Goal: Task Accomplishment & Management: Manage account settings

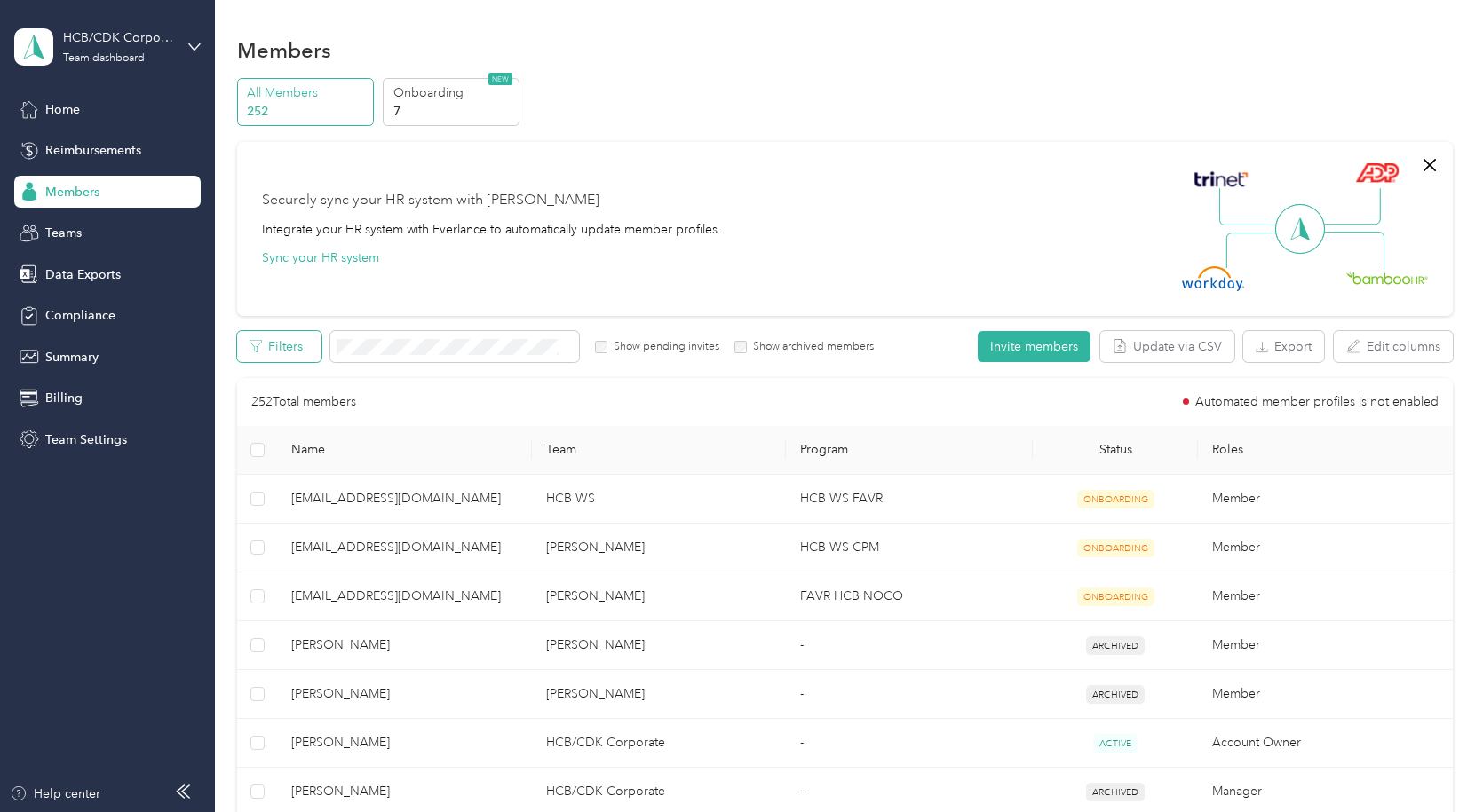
click at [296, 340] on button "Filters" at bounding box center [279, 347] width 84 height 31
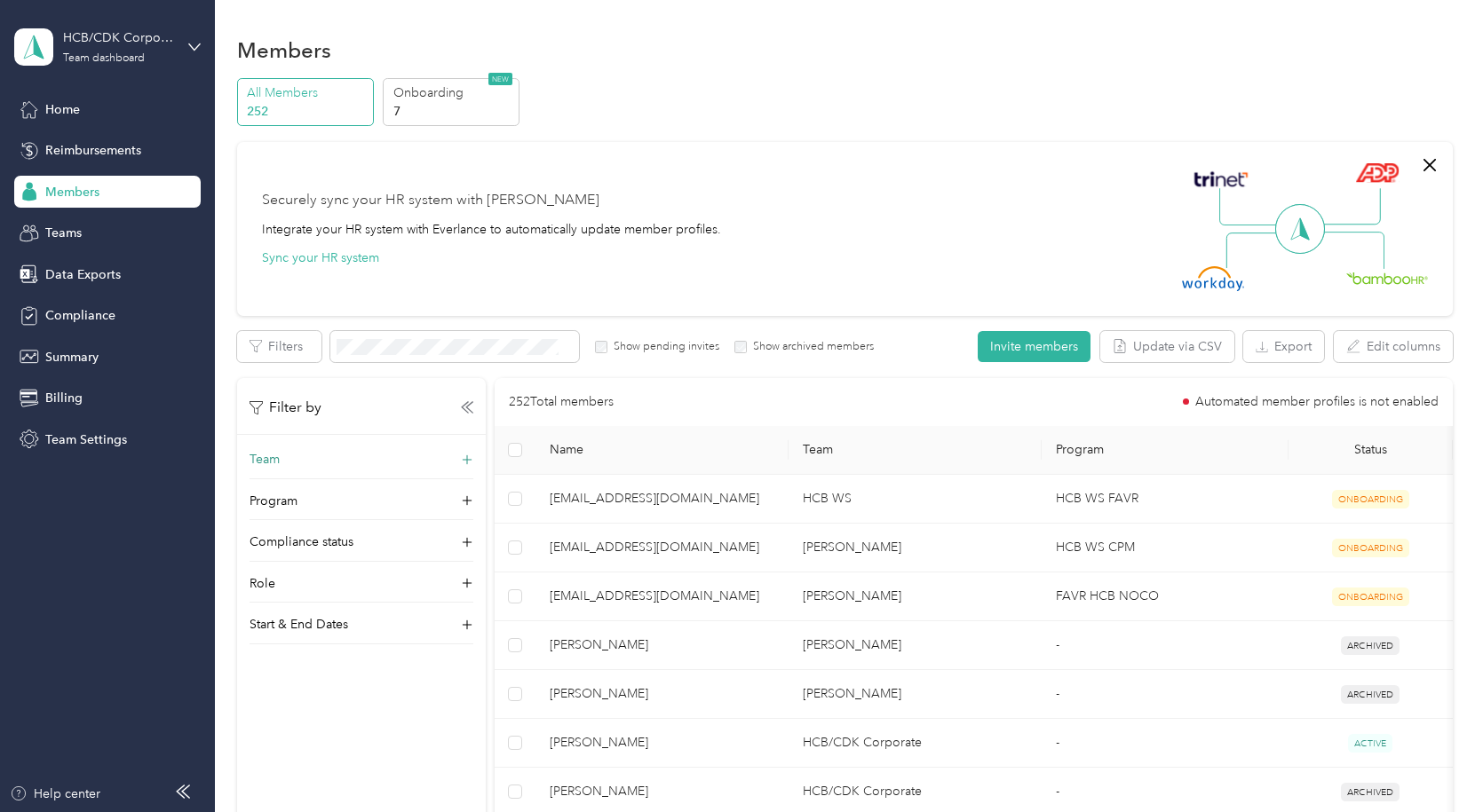
click at [456, 451] on div "Team" at bounding box center [362, 464] width 224 height 28
click at [399, 456] on div "Team" at bounding box center [362, 464] width 224 height 28
click at [353, 538] on div "HCB WS [PERSON_NAME]" at bounding box center [361, 537] width 199 height 41
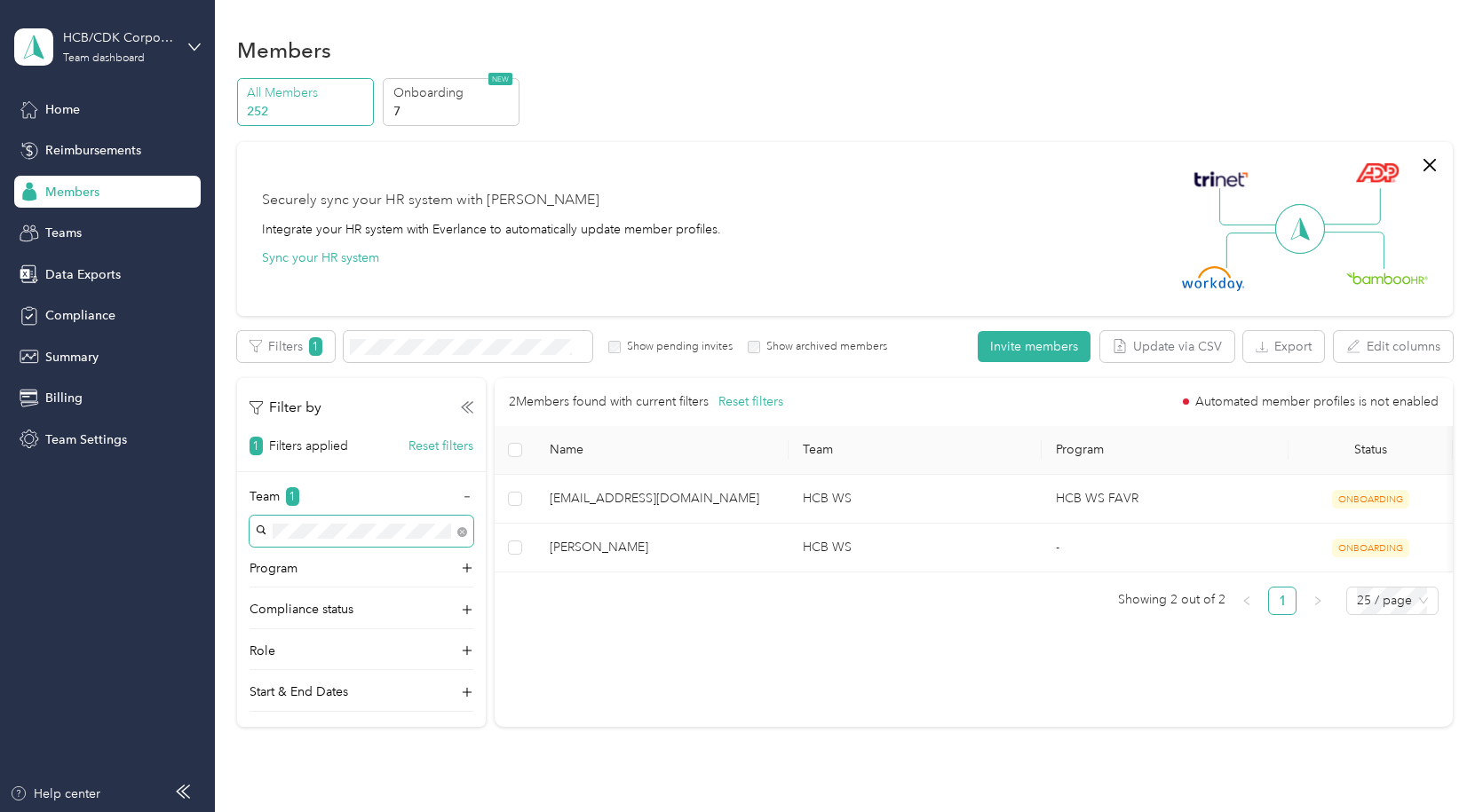
click at [354, 520] on span at bounding box center [362, 530] width 224 height 31
click at [467, 530] on span at bounding box center [362, 530] width 224 height 31
click at [465, 532] on div "Team 1 Program Compliance status Role Start & End Dates" at bounding box center [361, 599] width 249 height 225
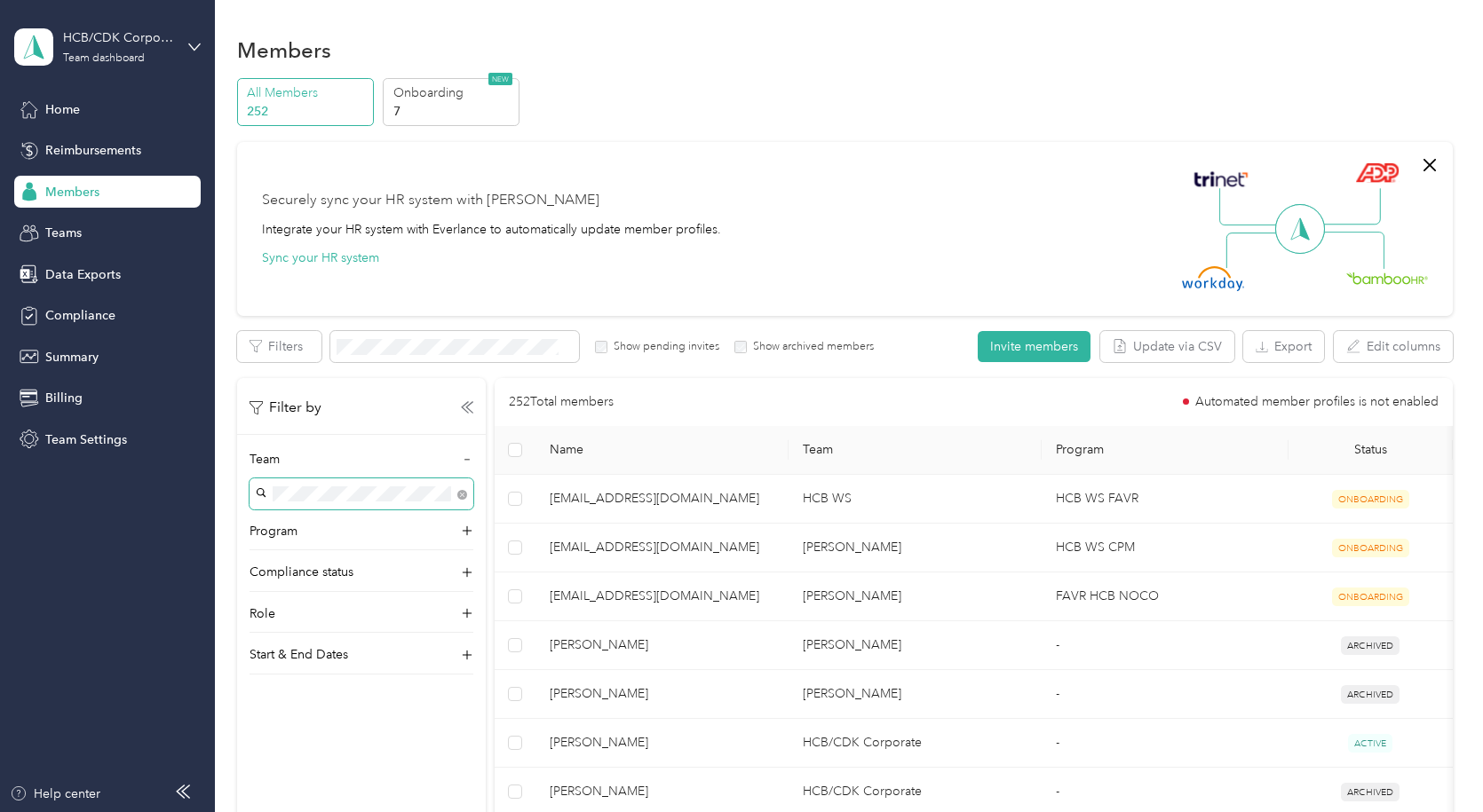
click at [371, 540] on p "[PERSON_NAME]" at bounding box center [361, 547] width 199 height 19
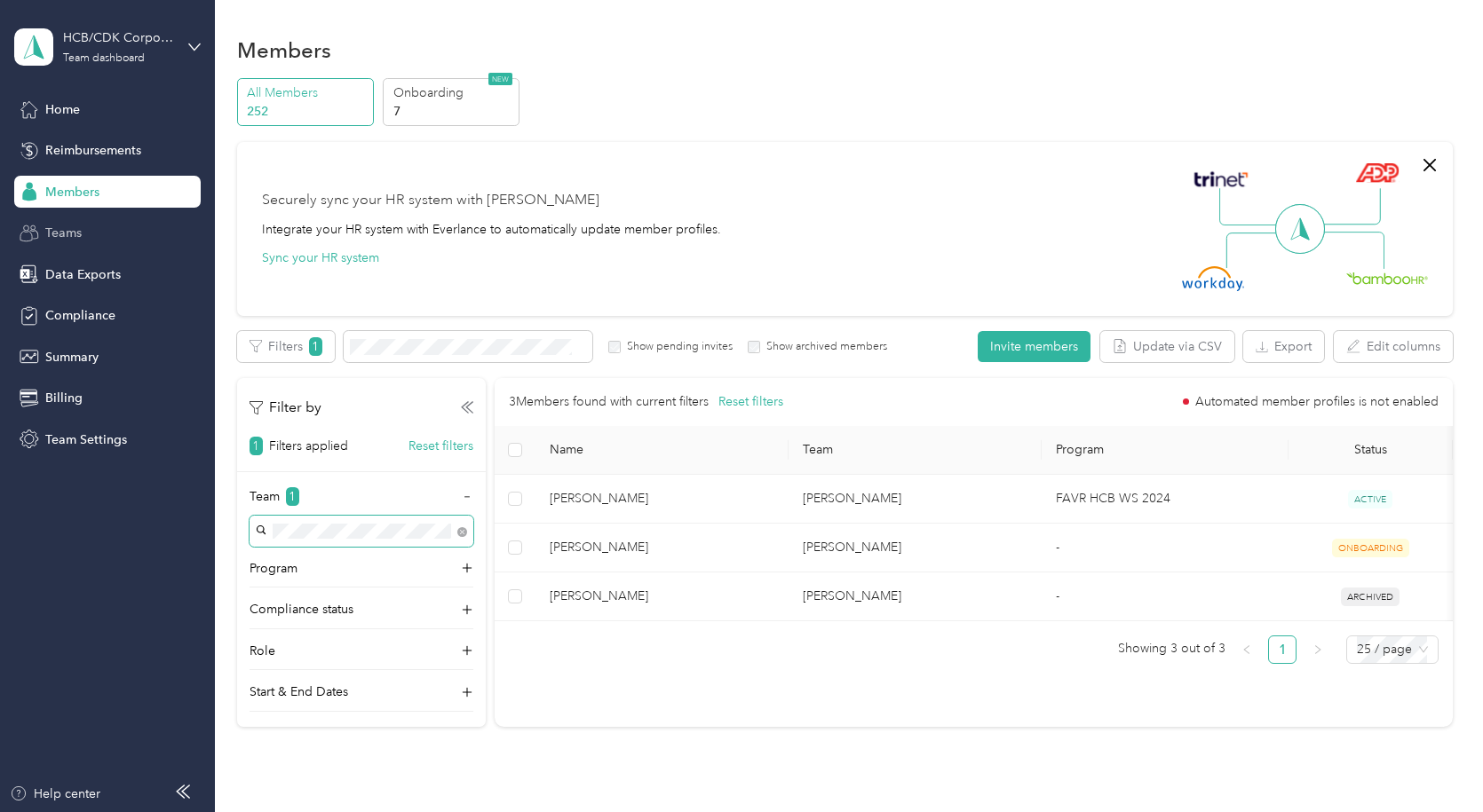
click at [52, 222] on div "Teams" at bounding box center [107, 234] width 187 height 32
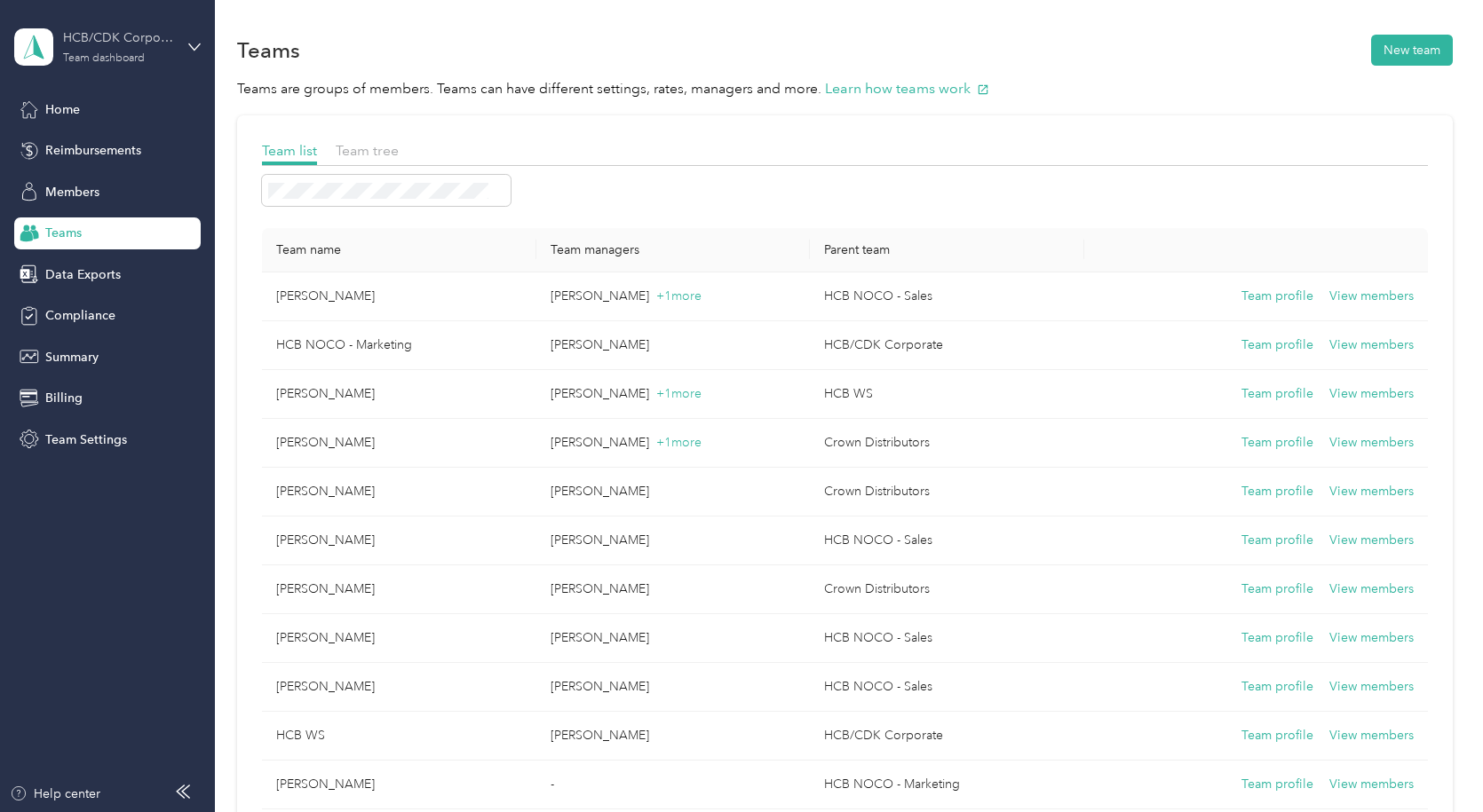
click at [92, 46] on div "HCB/CDK Corporate" at bounding box center [118, 37] width 111 height 19
click at [100, 137] on div "Team dashboard" at bounding box center [79, 138] width 98 height 19
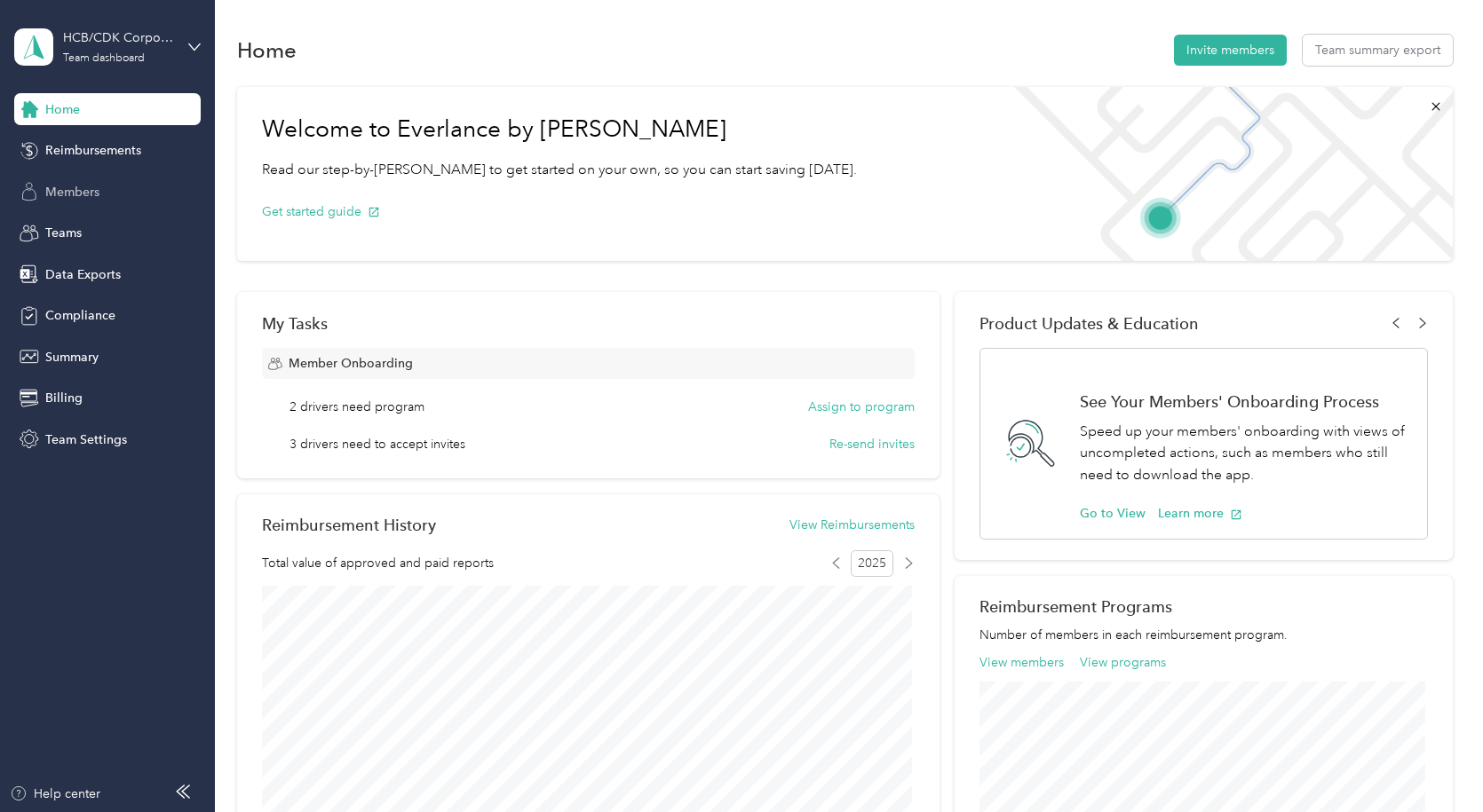
click at [78, 201] on span "Members" at bounding box center [72, 192] width 54 height 19
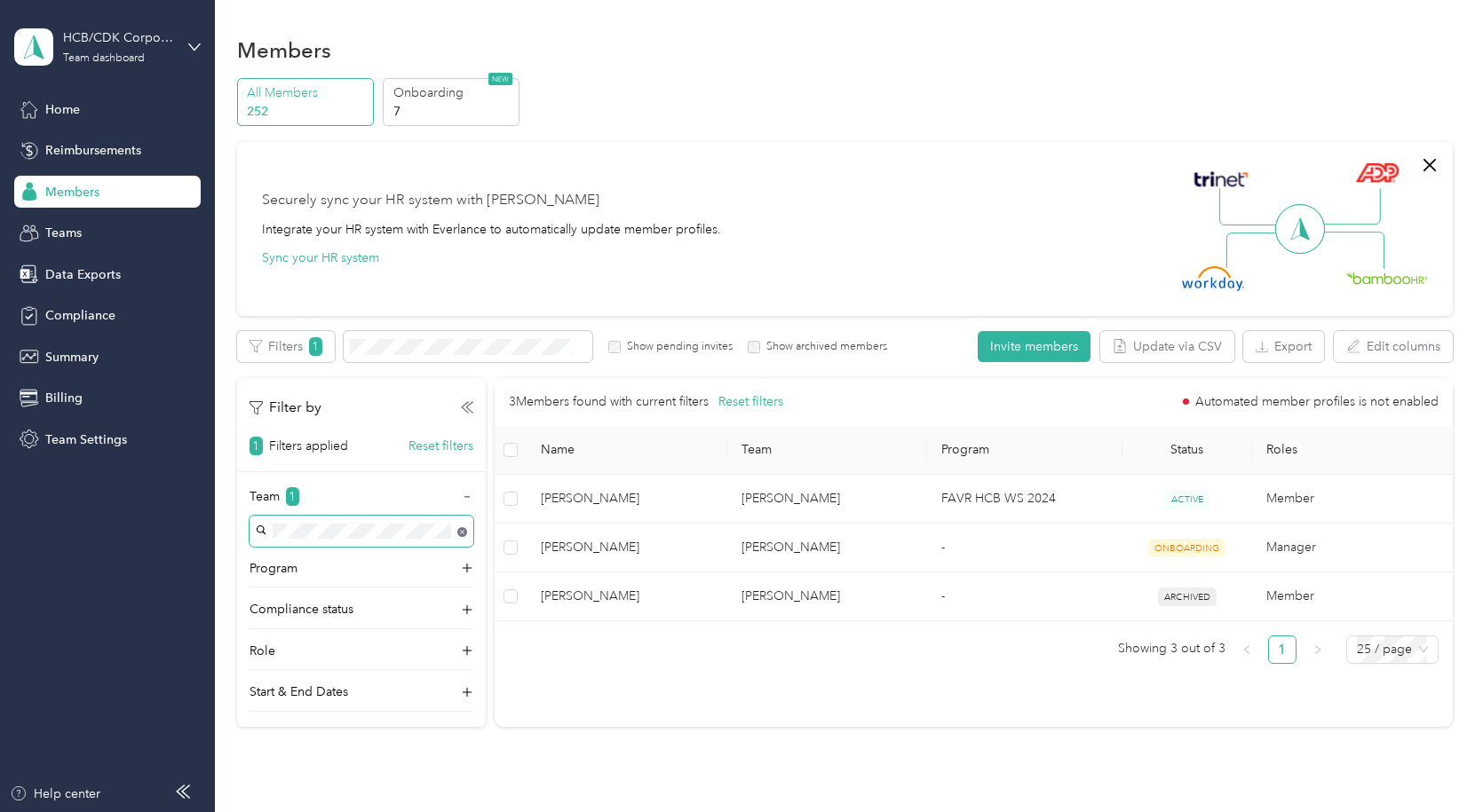
click at [463, 531] on body "HCB/CDK Corporate Team dashboard Home Reimbursements Members Teams Data Exports…" at bounding box center [737, 406] width 1474 height 812
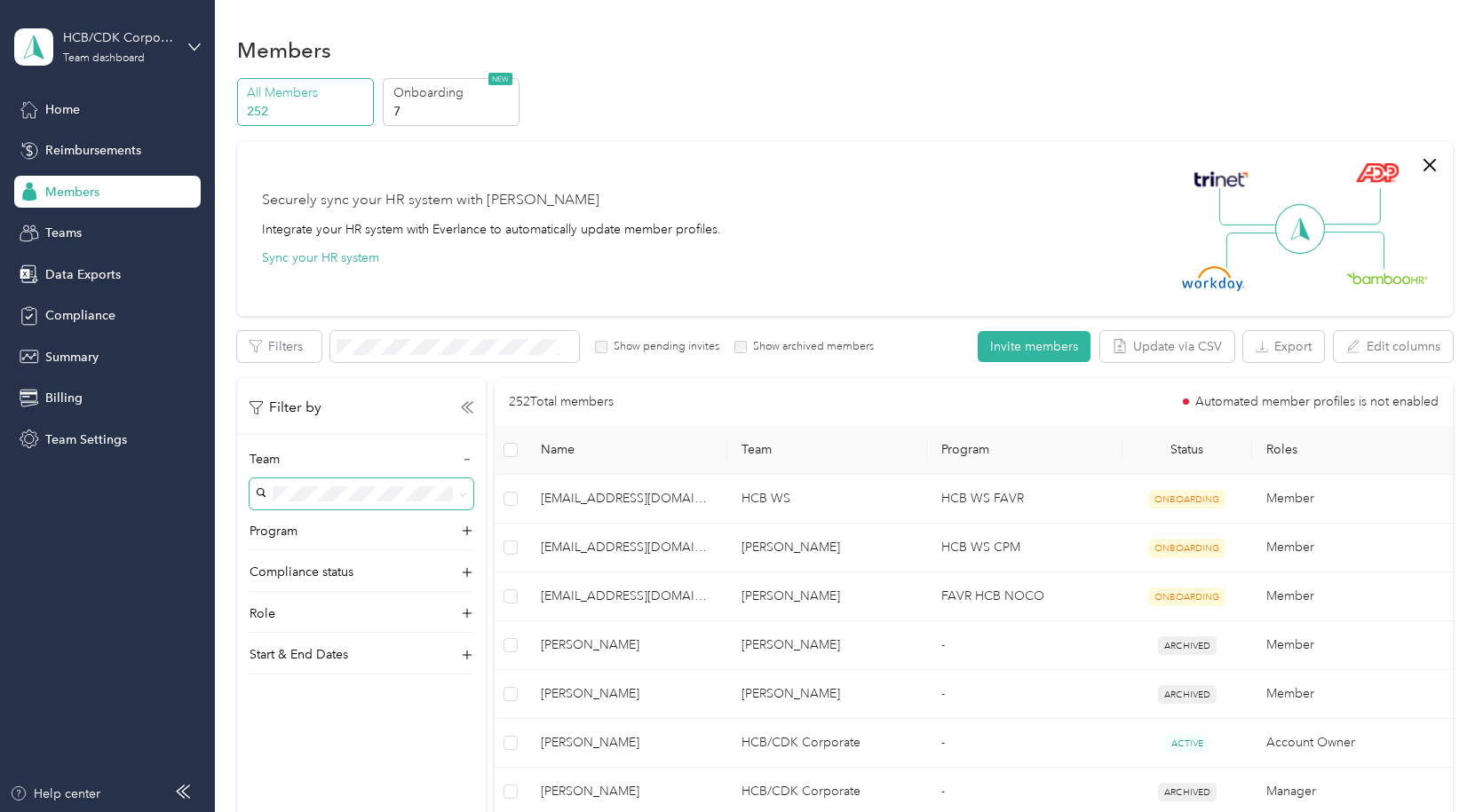
click at [572, 403] on p "252 Total members" at bounding box center [561, 403] width 105 height 20
click at [729, 404] on div "252 Total members Automated member profiles is not enabled" at bounding box center [973, 403] width 929 height 20
click at [461, 404] on icon at bounding box center [467, 407] width 12 height 12
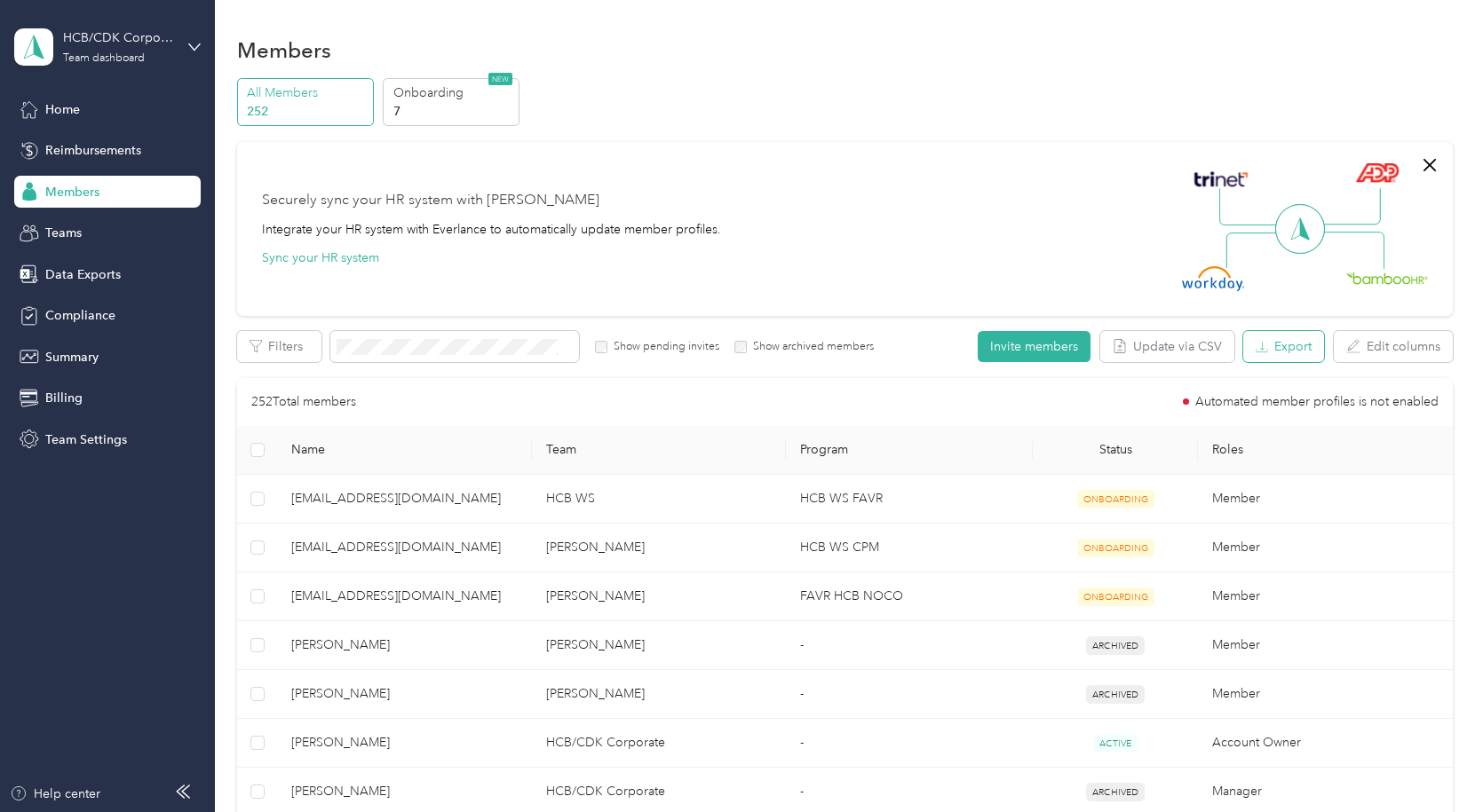
click at [1270, 345] on button "Export" at bounding box center [1283, 347] width 81 height 31
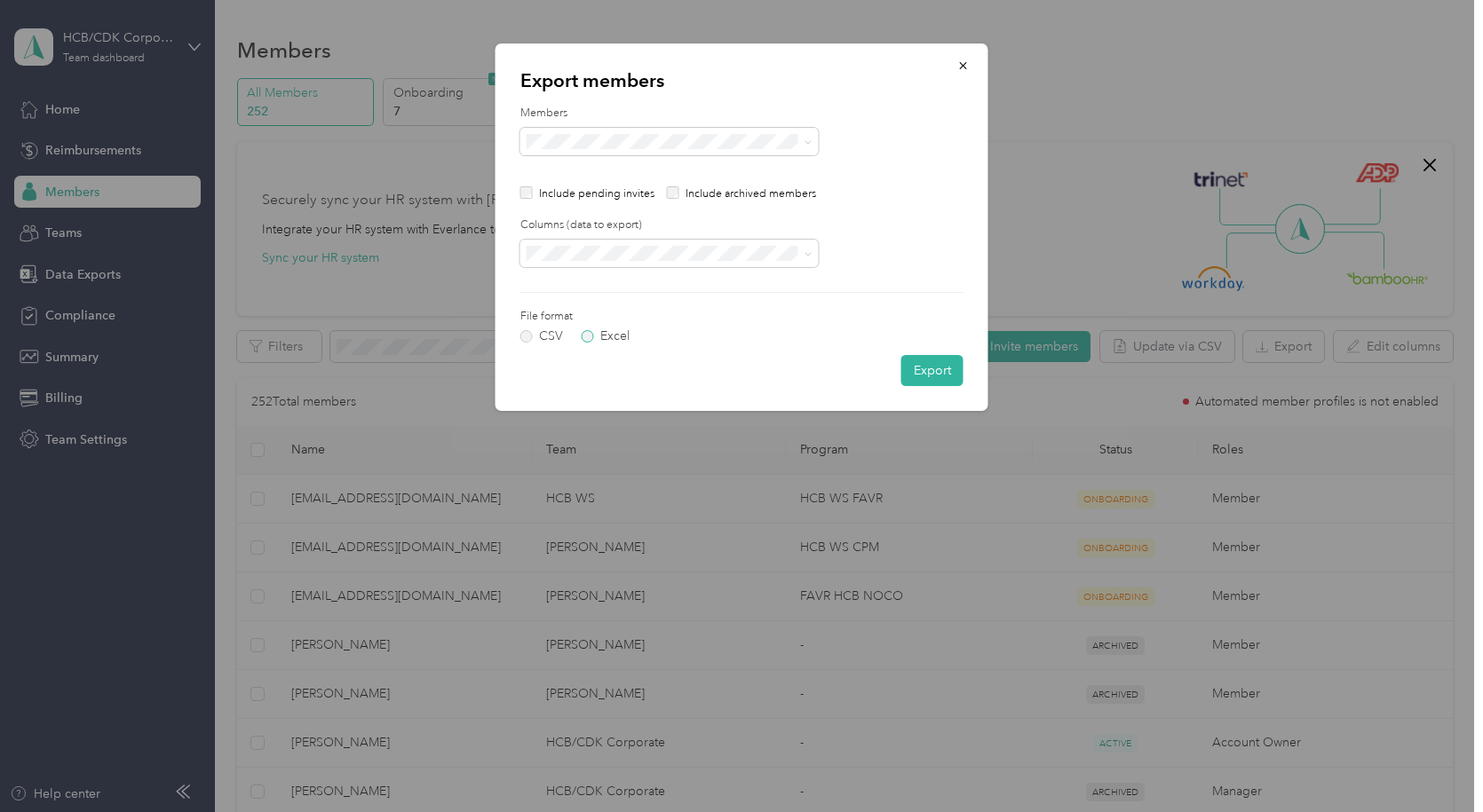
click at [585, 337] on label "Excel" at bounding box center [606, 337] width 48 height 12
click at [930, 369] on button "Export" at bounding box center [932, 370] width 62 height 31
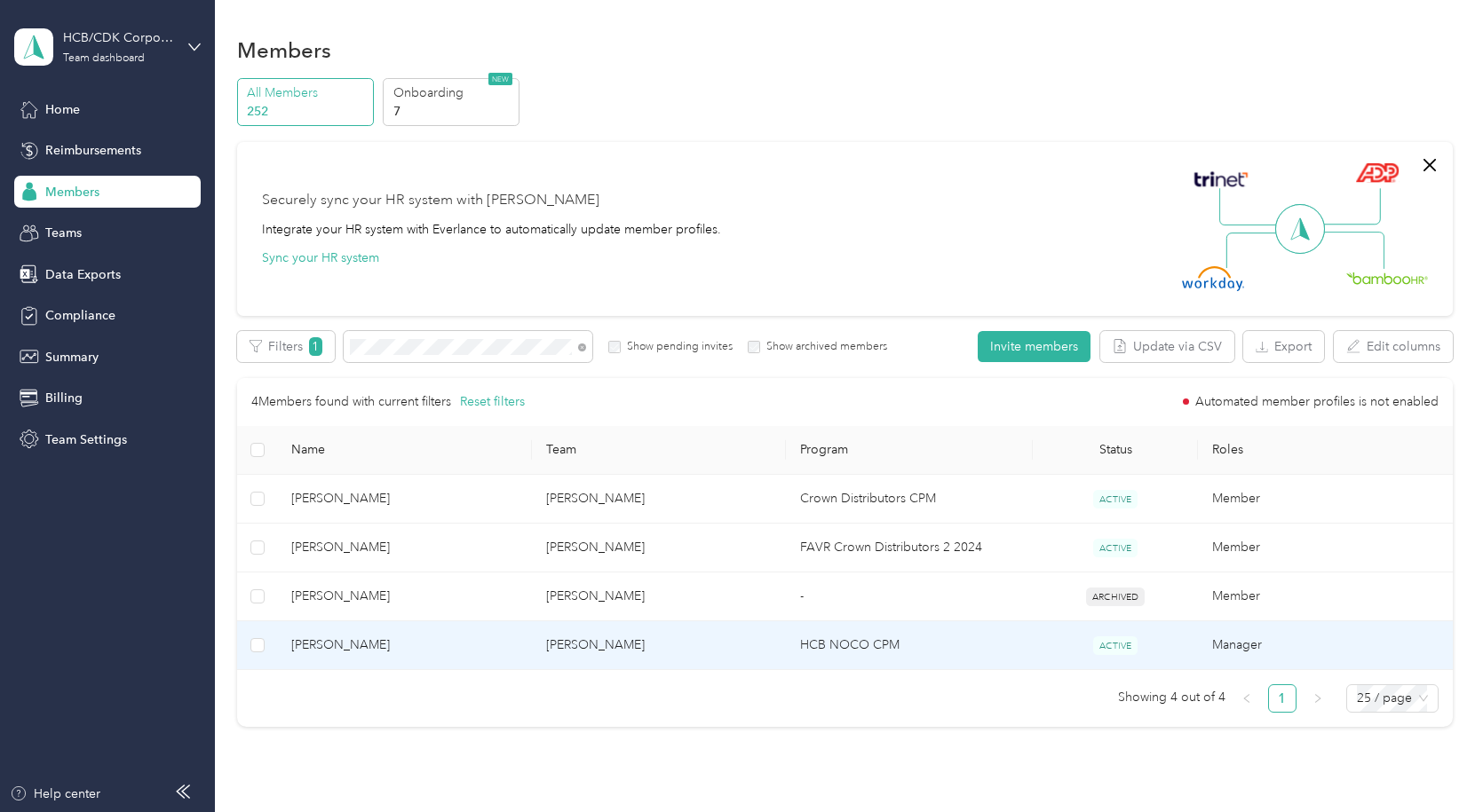
click at [359, 642] on span "[PERSON_NAME]" at bounding box center [405, 645] width 226 height 20
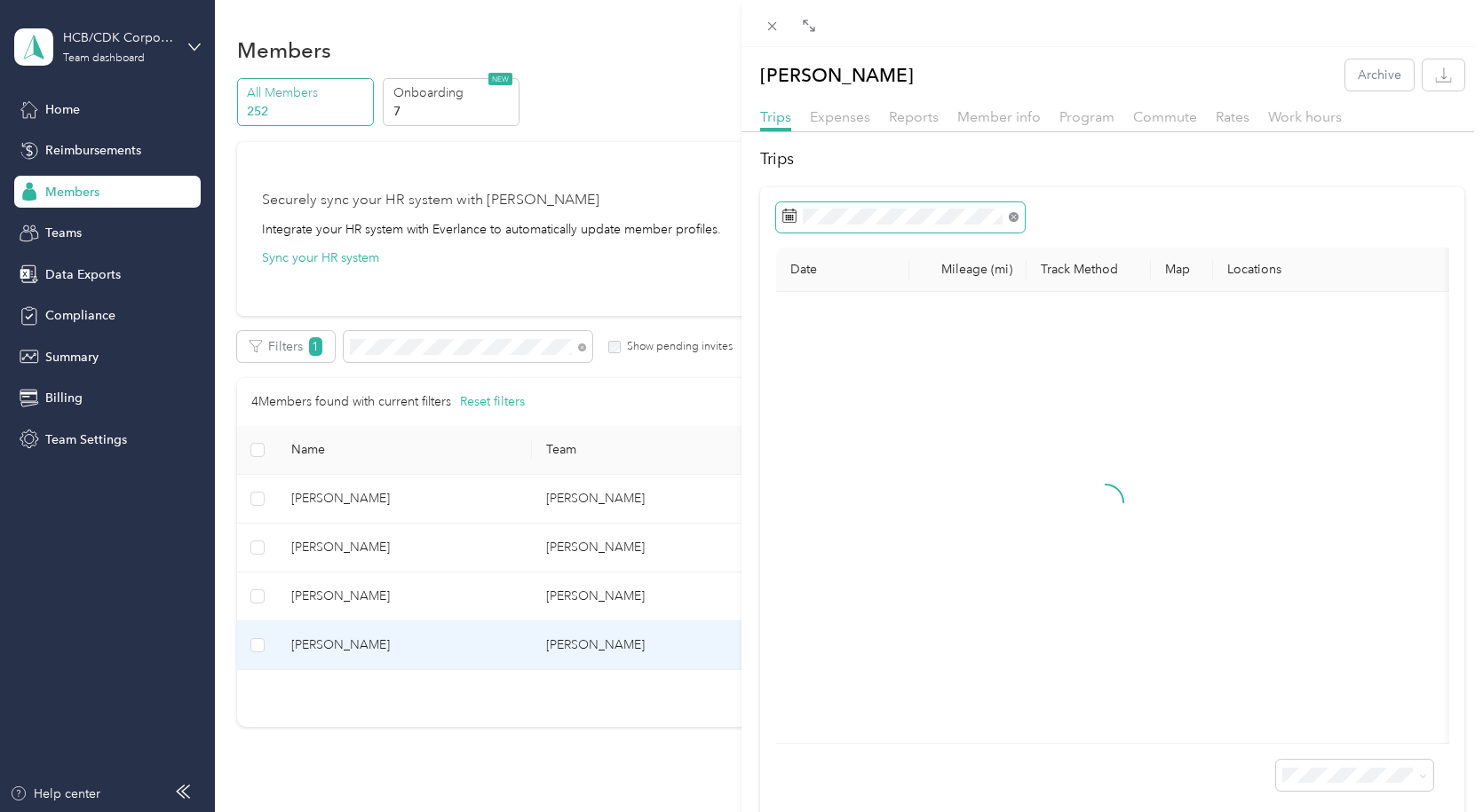
click at [1017, 218] on icon at bounding box center [1014, 217] width 10 height 10
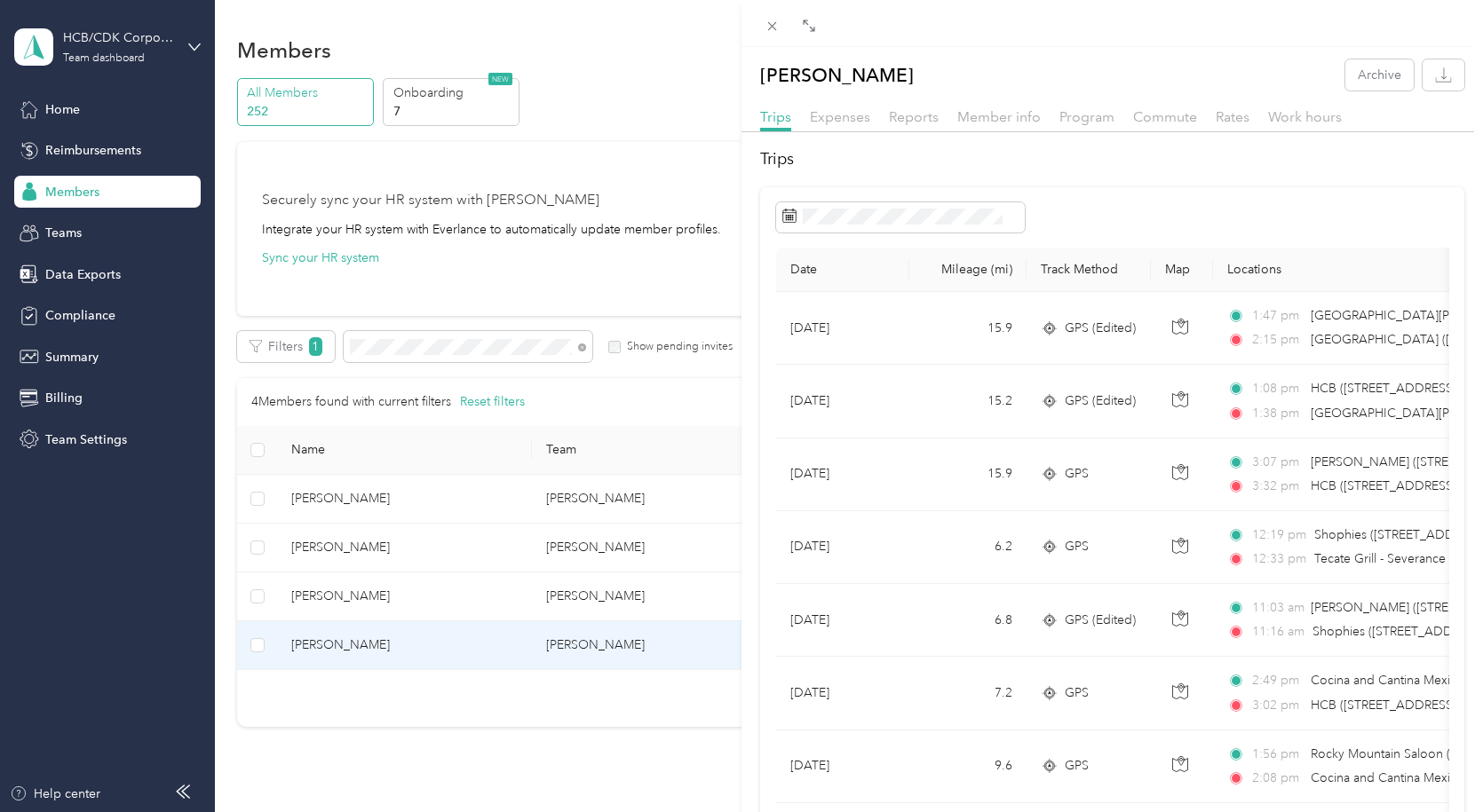
click at [397, 347] on div "[PERSON_NAME] Archive Trips Expenses Reports Member info Program Commute Rates …" at bounding box center [742, 406] width 1483 height 812
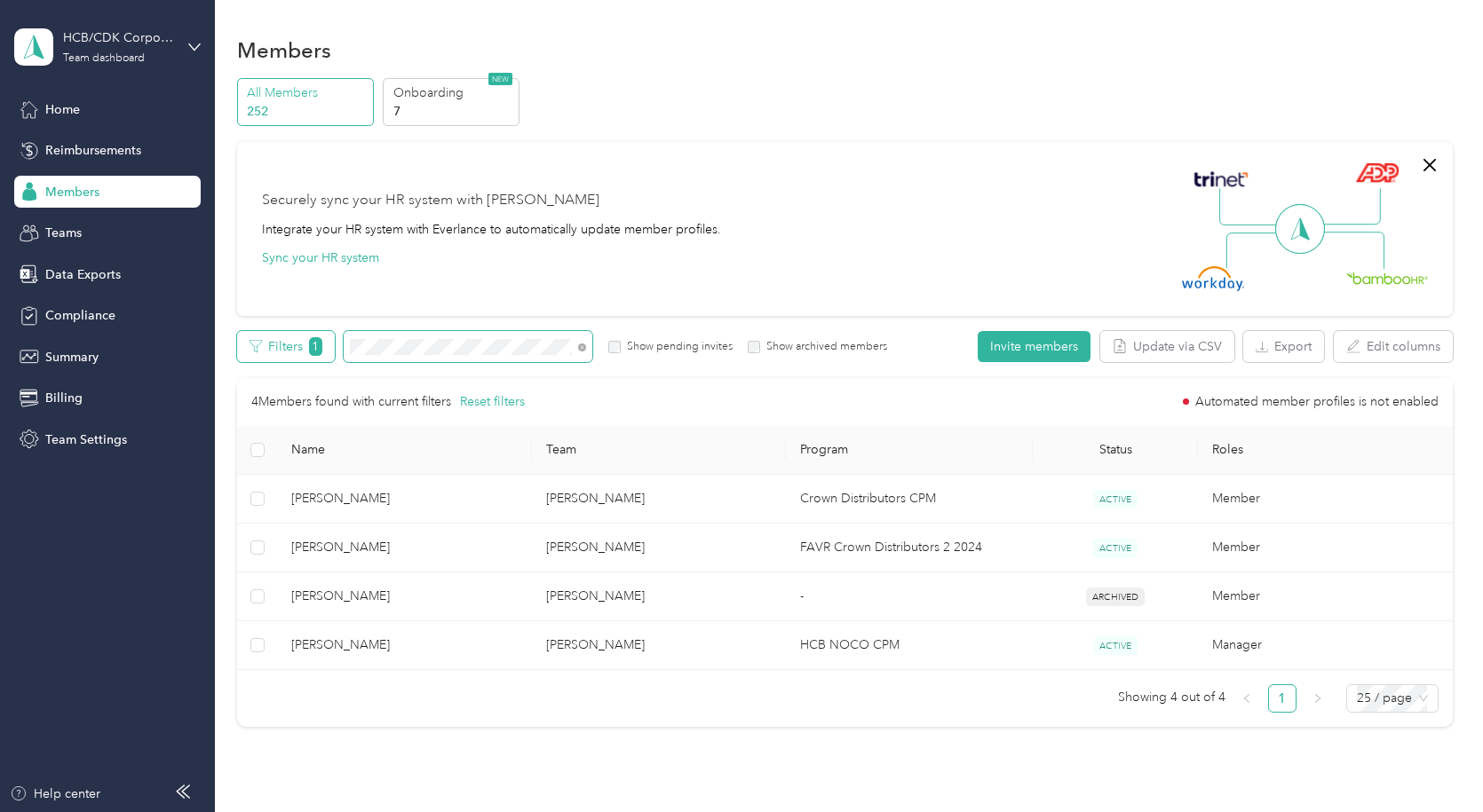
click at [301, 344] on div "Filters 1 Show pending invites Show archived members" at bounding box center [562, 347] width 651 height 31
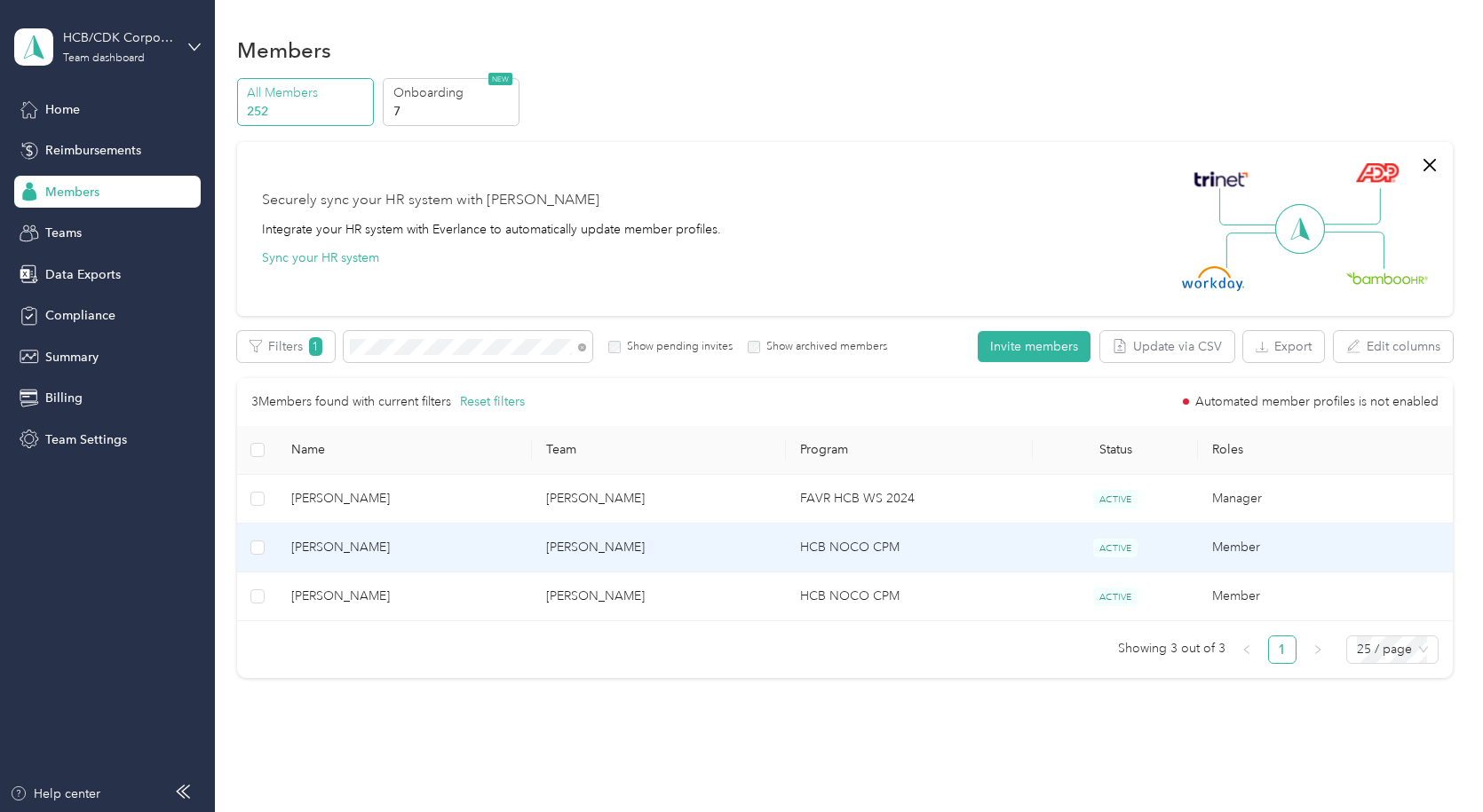
click at [336, 538] on span "[PERSON_NAME]" at bounding box center [405, 548] width 226 height 20
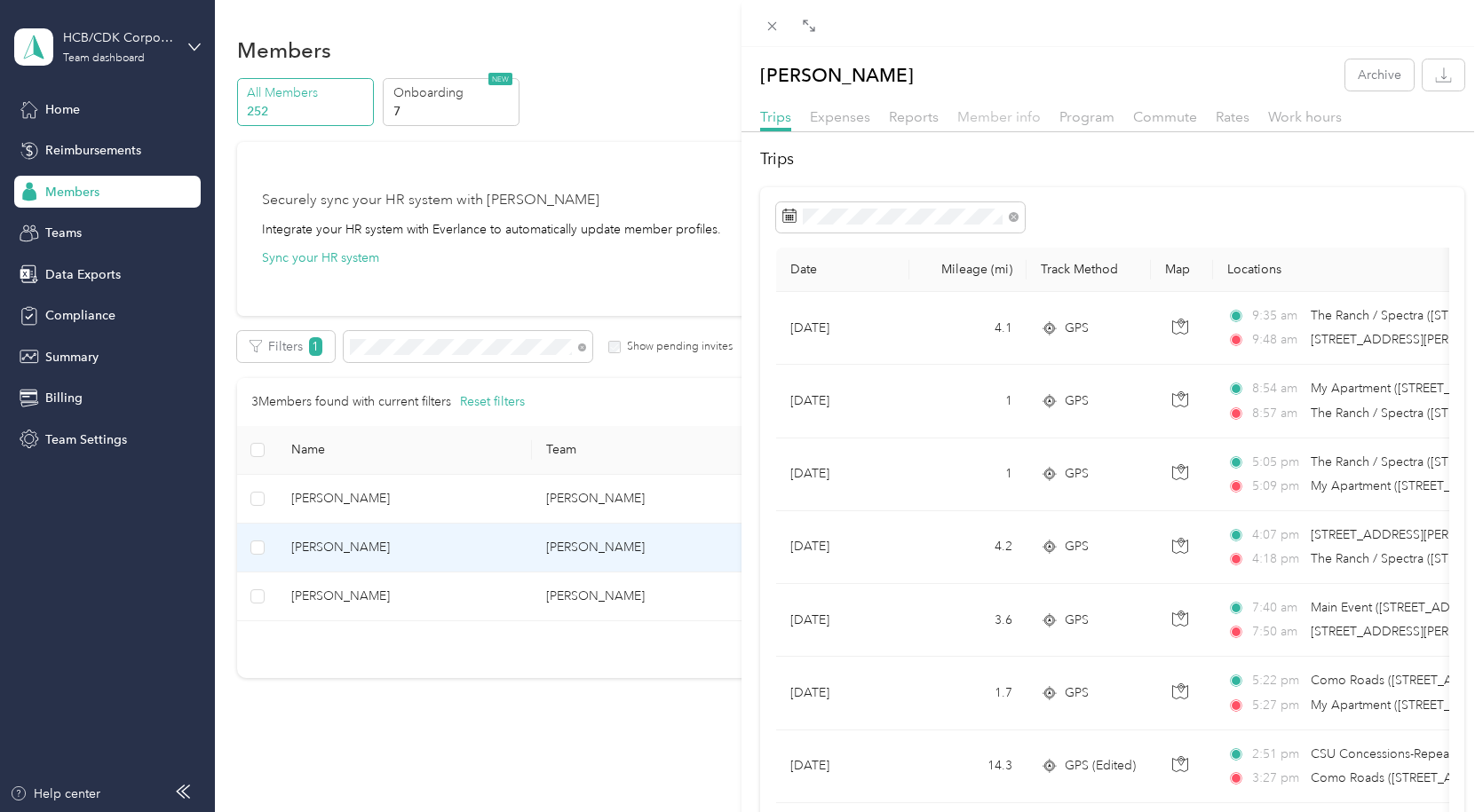
click at [979, 117] on span "Member info" at bounding box center [999, 116] width 84 height 17
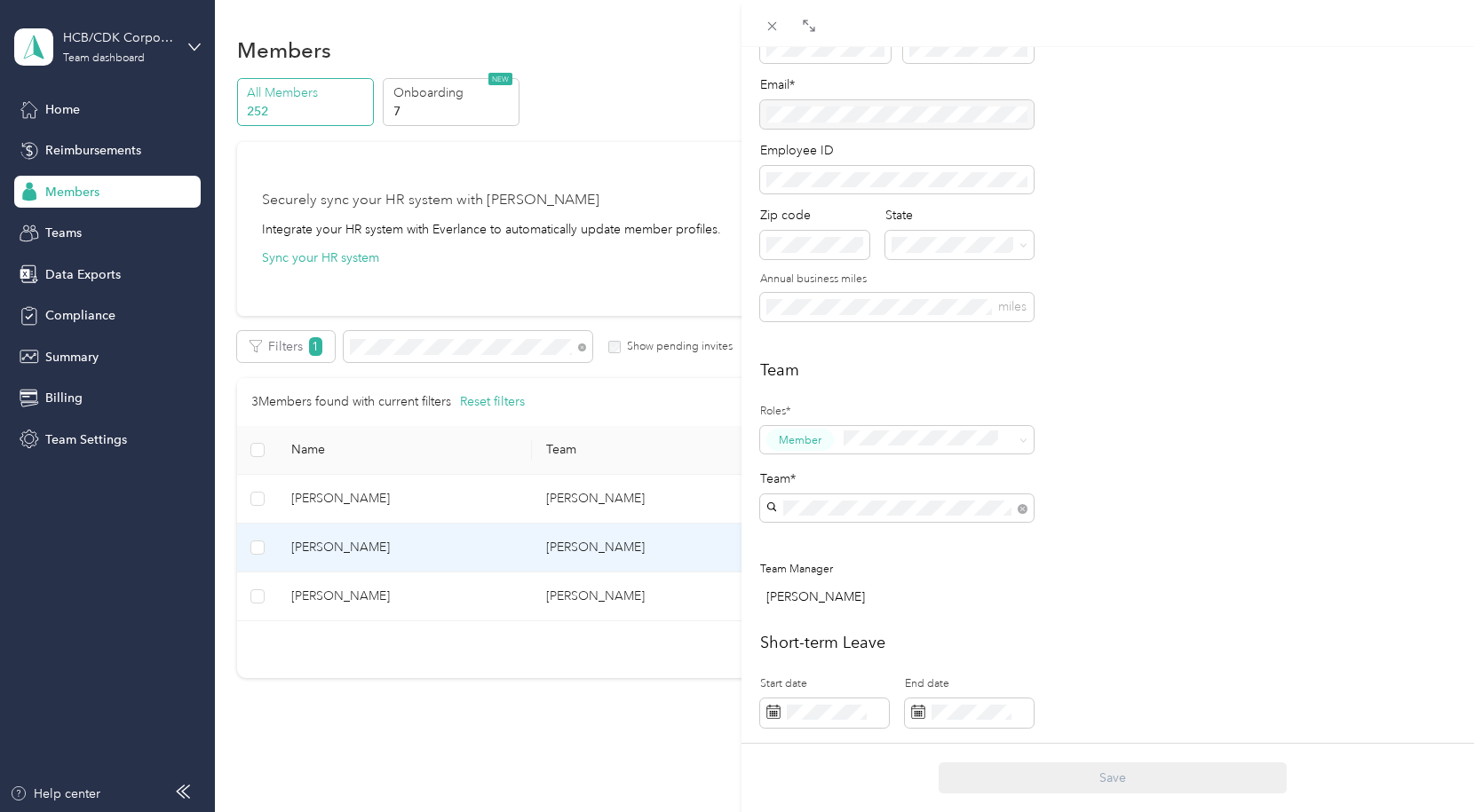
scroll to position [267, 0]
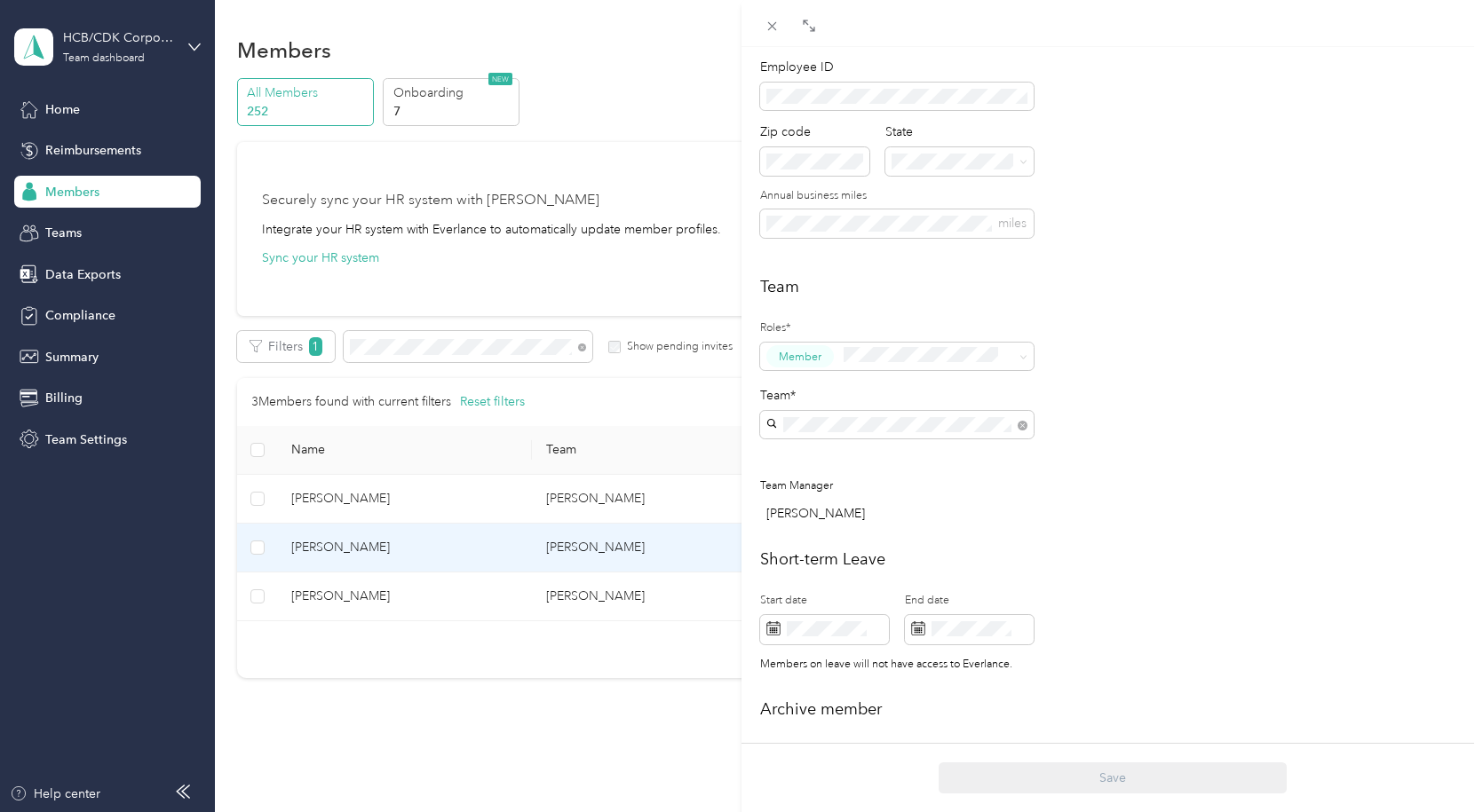
drag, startPoint x: 459, startPoint y: 347, endPoint x: 315, endPoint y: 349, distance: 144.0
click at [315, 349] on div "[PERSON_NAME] Archive Trips Expenses Reports Member info Program Commute Rates …" at bounding box center [742, 406] width 1483 height 812
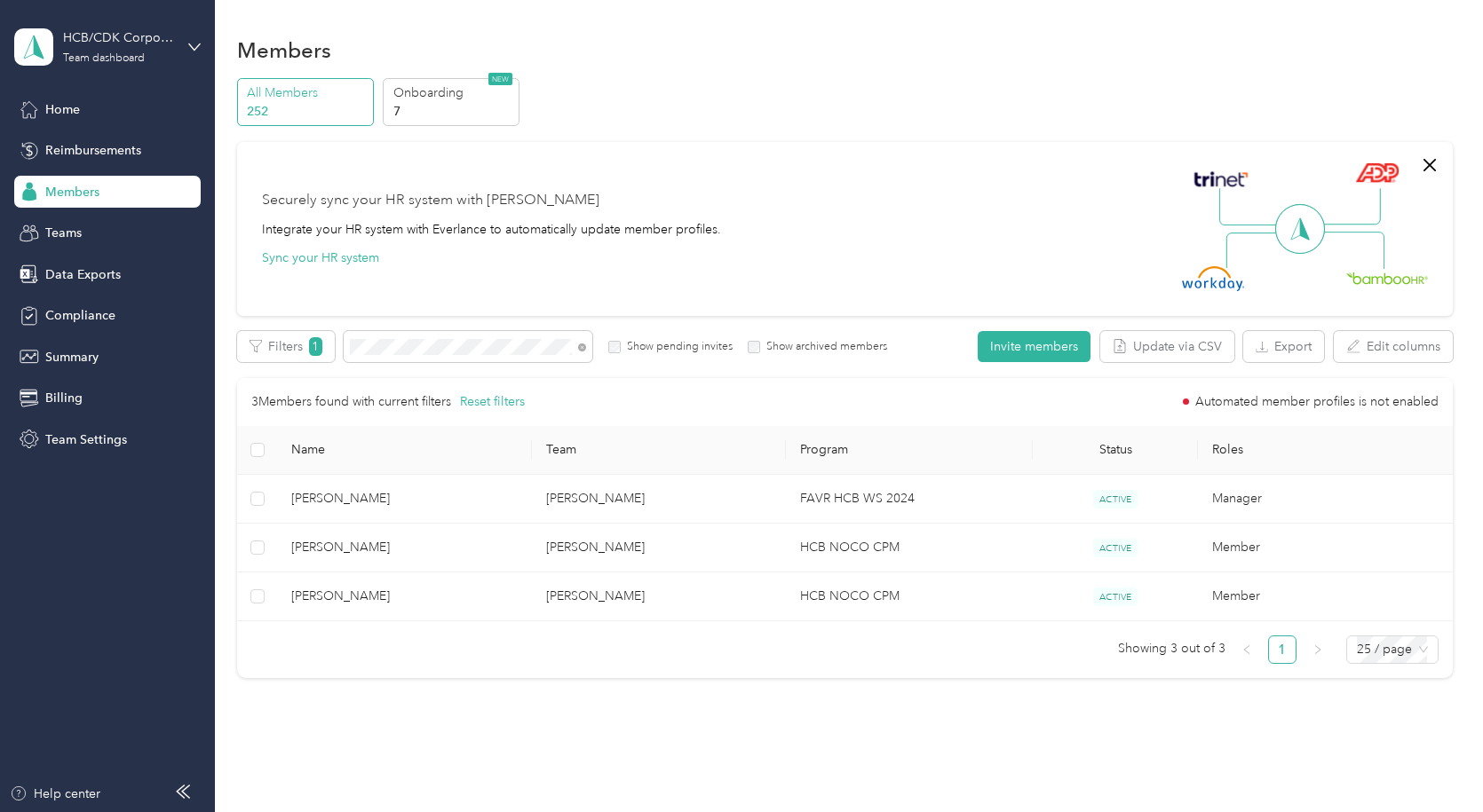
drag, startPoint x: 383, startPoint y: 325, endPoint x: 384, endPoint y: 337, distance: 12.0
click at [384, 327] on div at bounding box center [742, 406] width 1483 height 812
click at [583, 347] on icon at bounding box center [583, 348] width 8 height 8
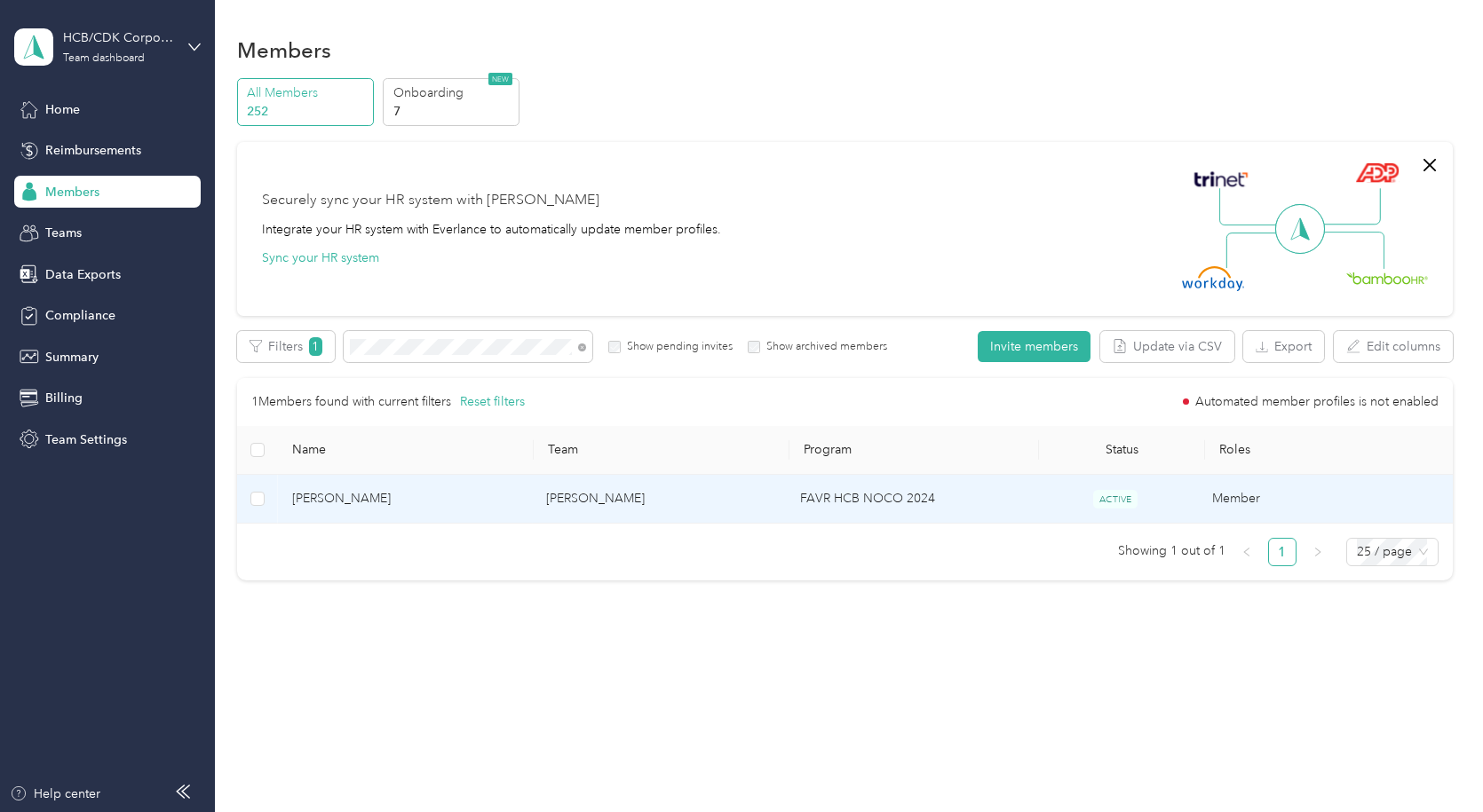
click at [354, 498] on span "[PERSON_NAME]" at bounding box center [405, 499] width 226 height 20
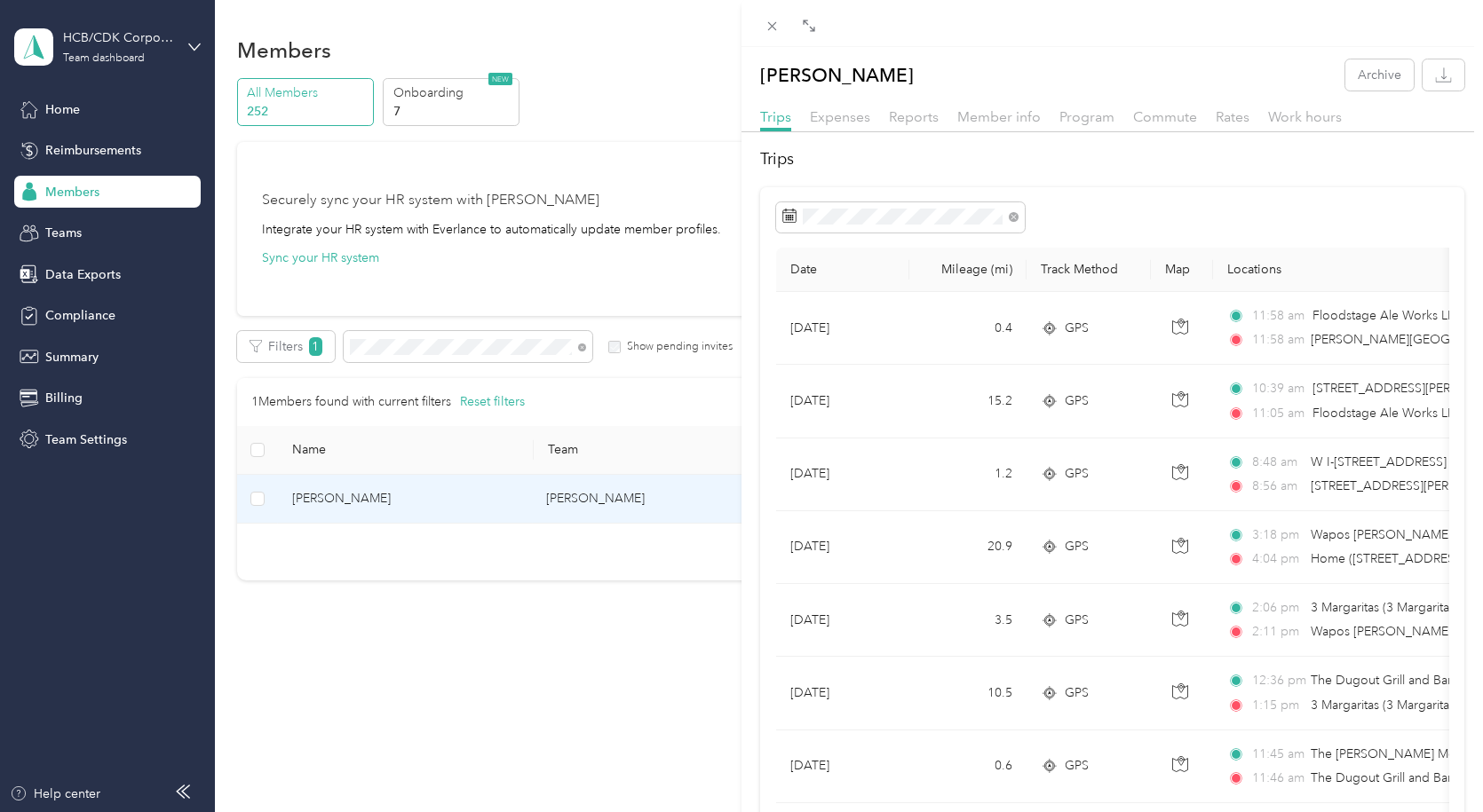
click at [100, 191] on div "[PERSON_NAME] Archive Trips Expenses Reports Member info Program Commute Rates …" at bounding box center [742, 406] width 1483 height 812
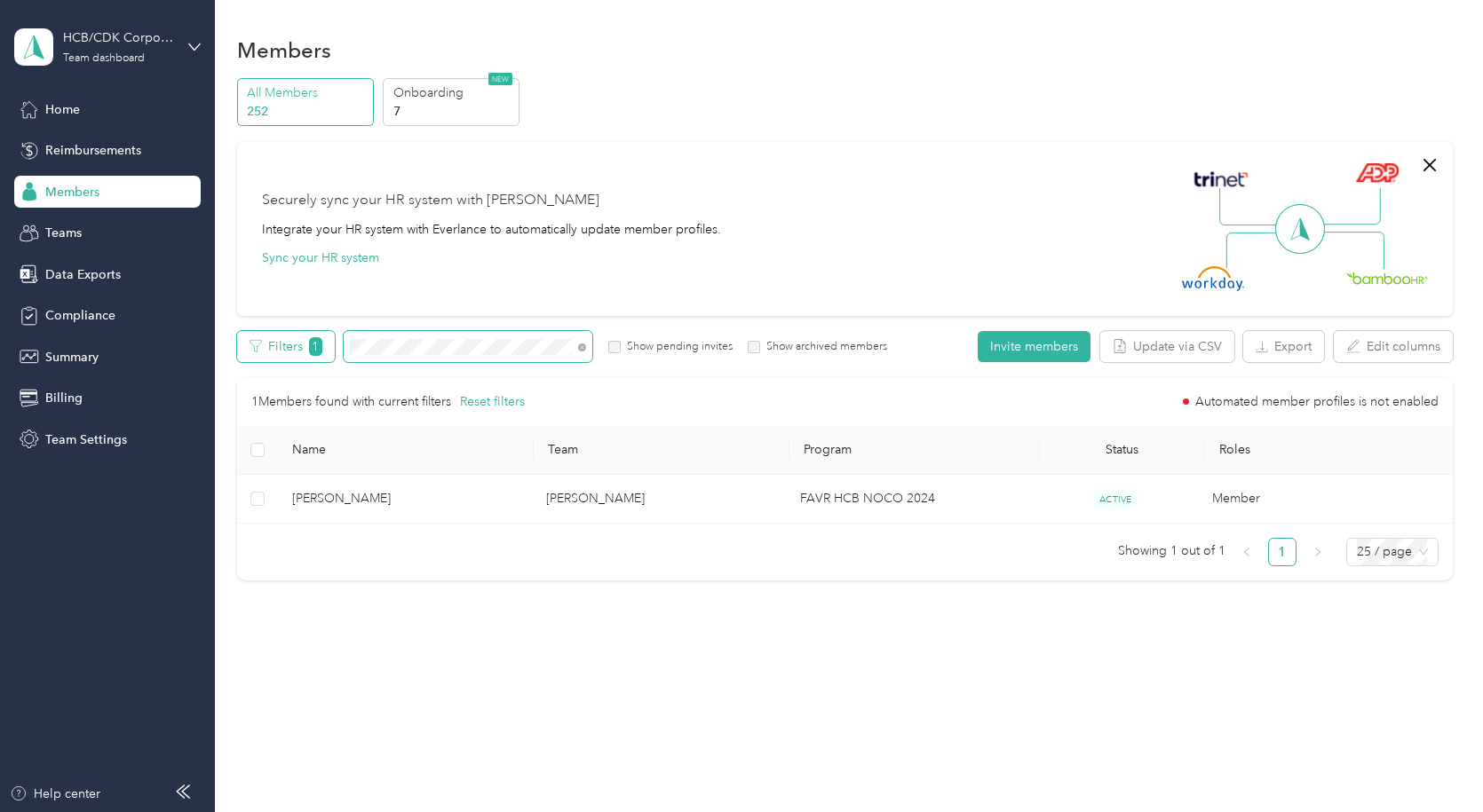
click at [308, 353] on div "Filters 1 Show pending invites Show archived members" at bounding box center [562, 347] width 651 height 31
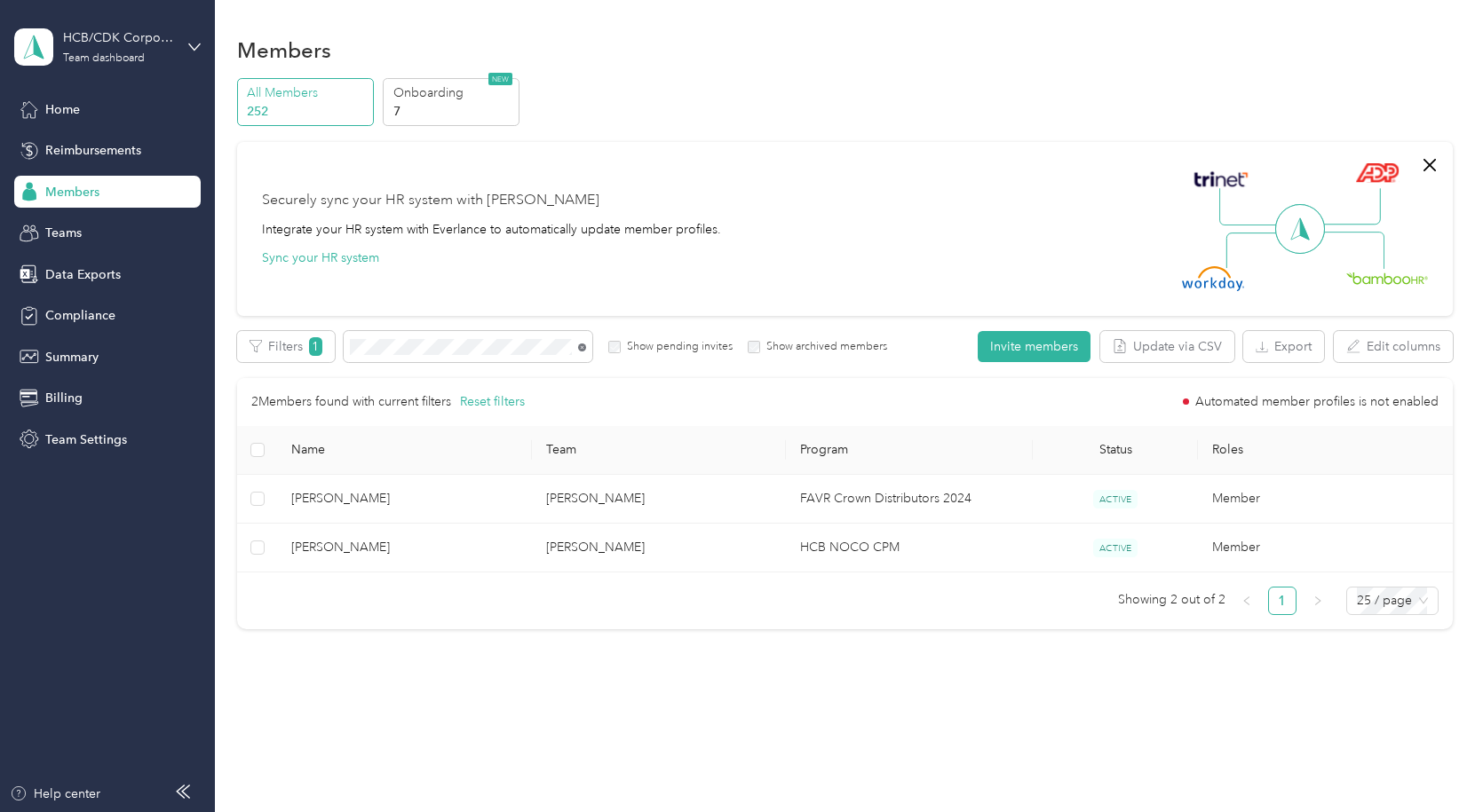
click at [579, 344] on icon at bounding box center [583, 348] width 8 height 8
drag, startPoint x: 579, startPoint y: 347, endPoint x: 569, endPoint y: 345, distance: 10.2
click at [579, 347] on icon at bounding box center [583, 348] width 8 height 8
click at [583, 347] on icon at bounding box center [583, 348] width 8 height 8
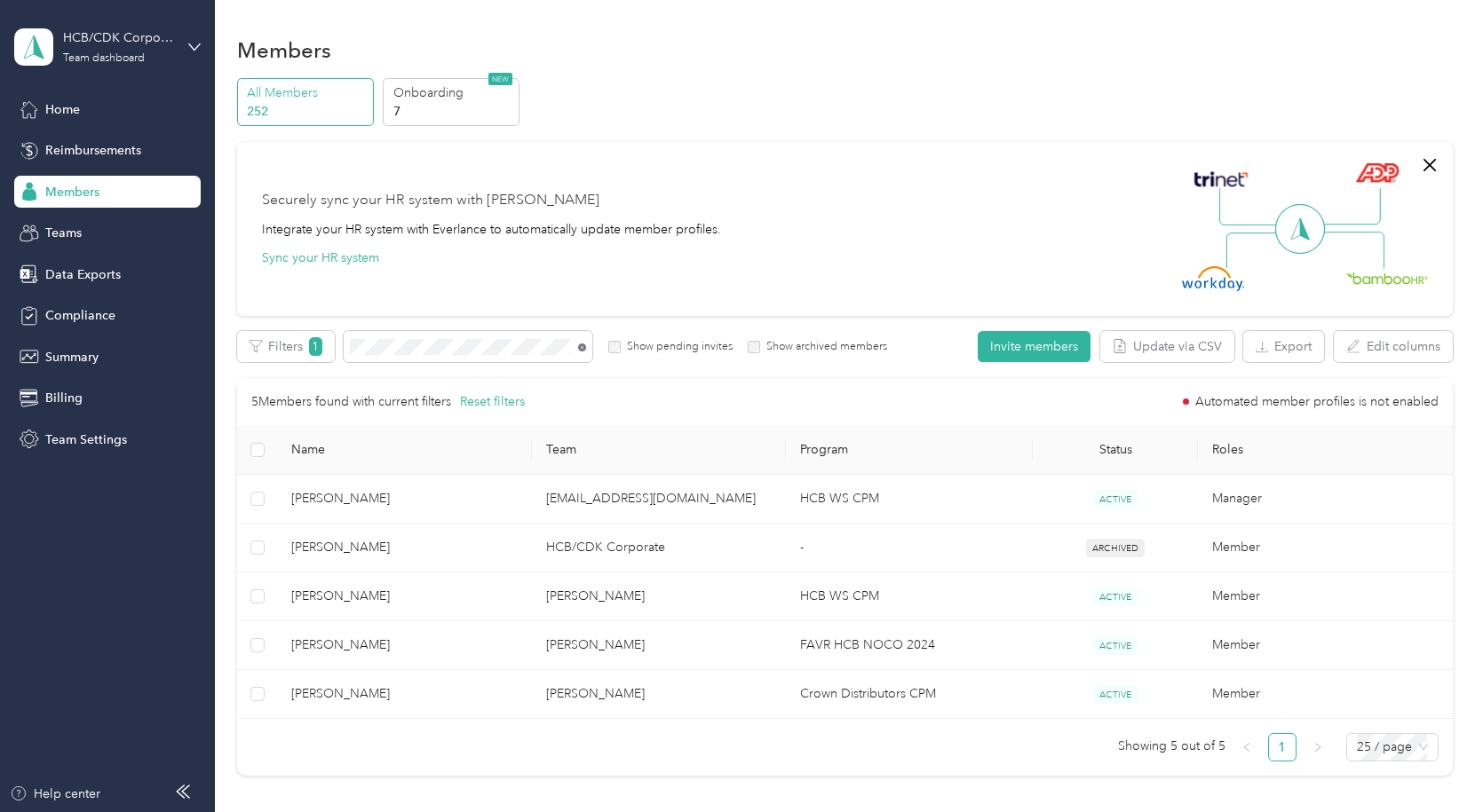
click at [582, 349] on icon at bounding box center [583, 348] width 8 height 8
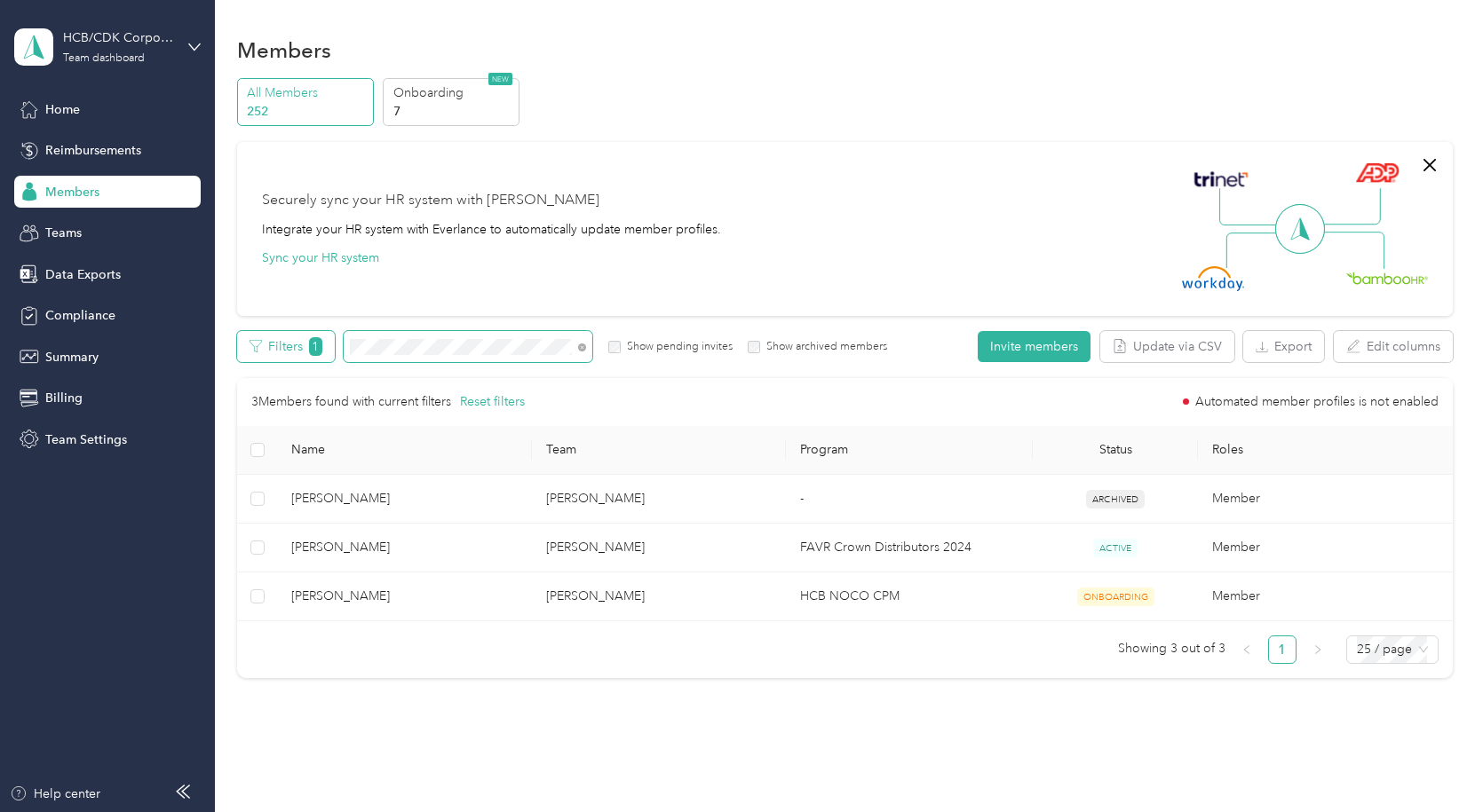
click at [318, 352] on div "Filters 1 Show pending invites Show archived members" at bounding box center [562, 347] width 651 height 31
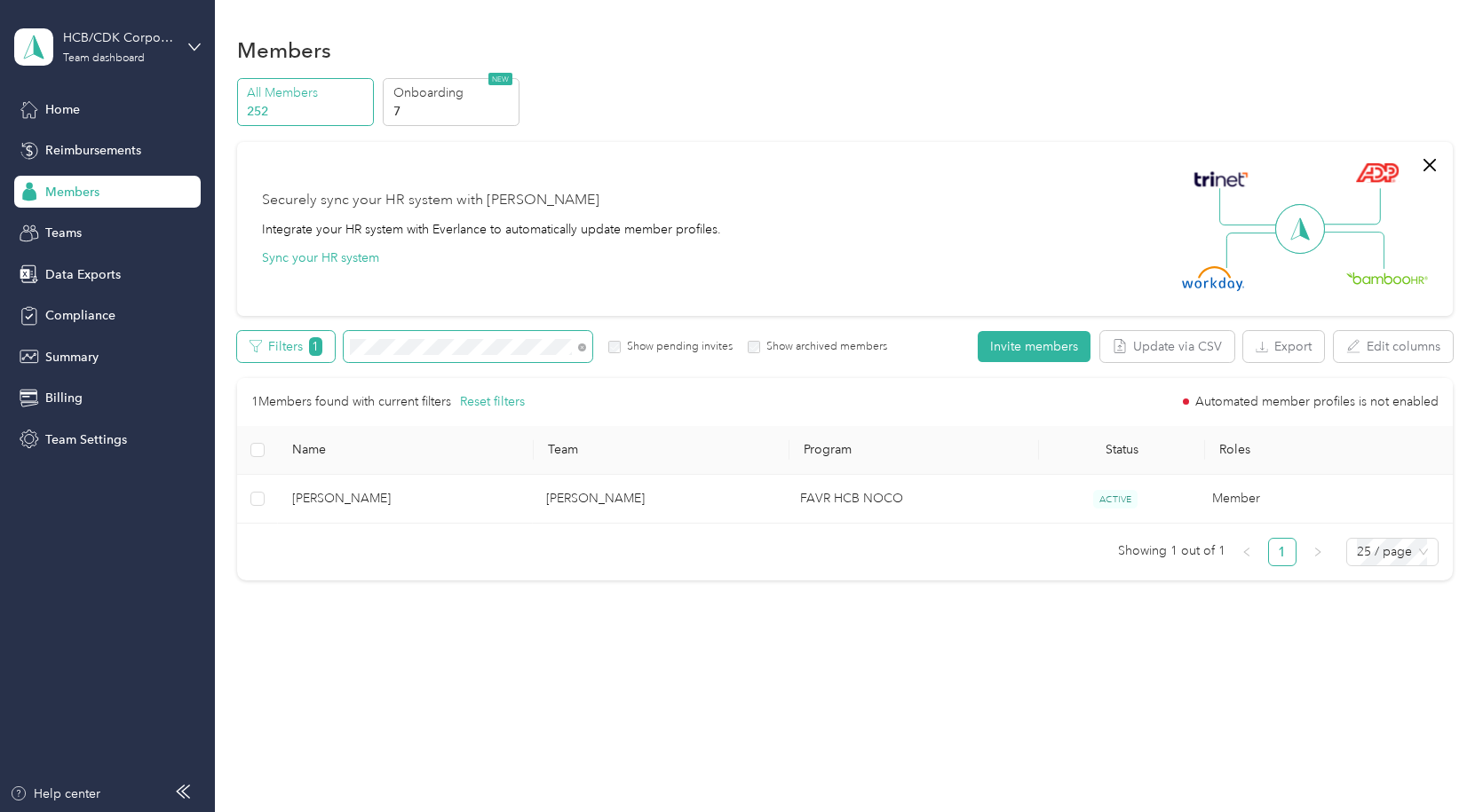
click at [263, 351] on div "Filters 1 Show pending invites Show archived members" at bounding box center [562, 347] width 651 height 31
click at [222, 338] on div "Members All Members 252 Onboarding 7 NEW Securely sync your HR system with Ever…" at bounding box center [844, 346] width 1259 height 692
click at [21, 343] on section "HCB/CDK Corporate Team dashboard Home Reimbursements Members Teams Data Exports…" at bounding box center [737, 406] width 1474 height 812
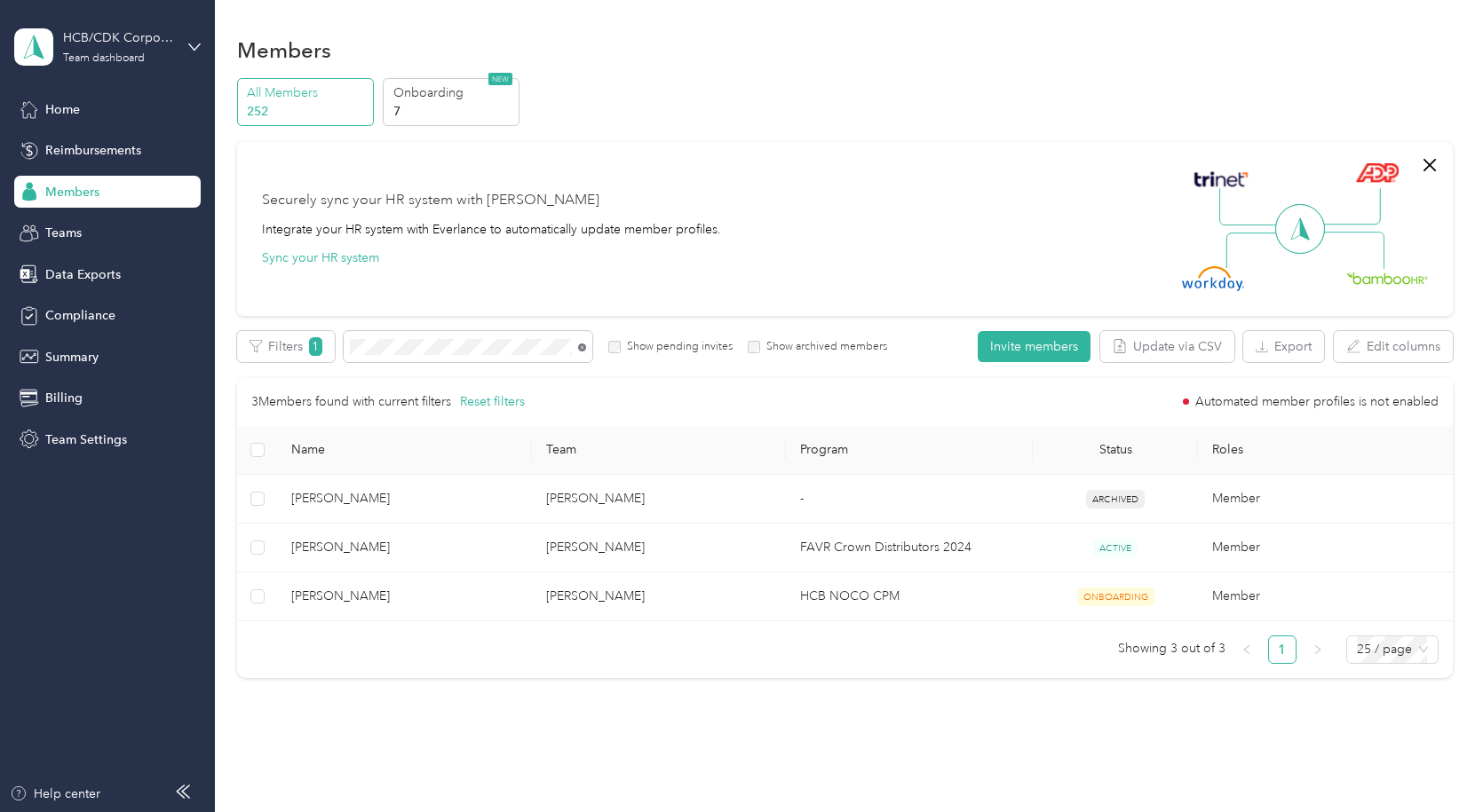
click at [582, 349] on icon at bounding box center [583, 348] width 8 height 8
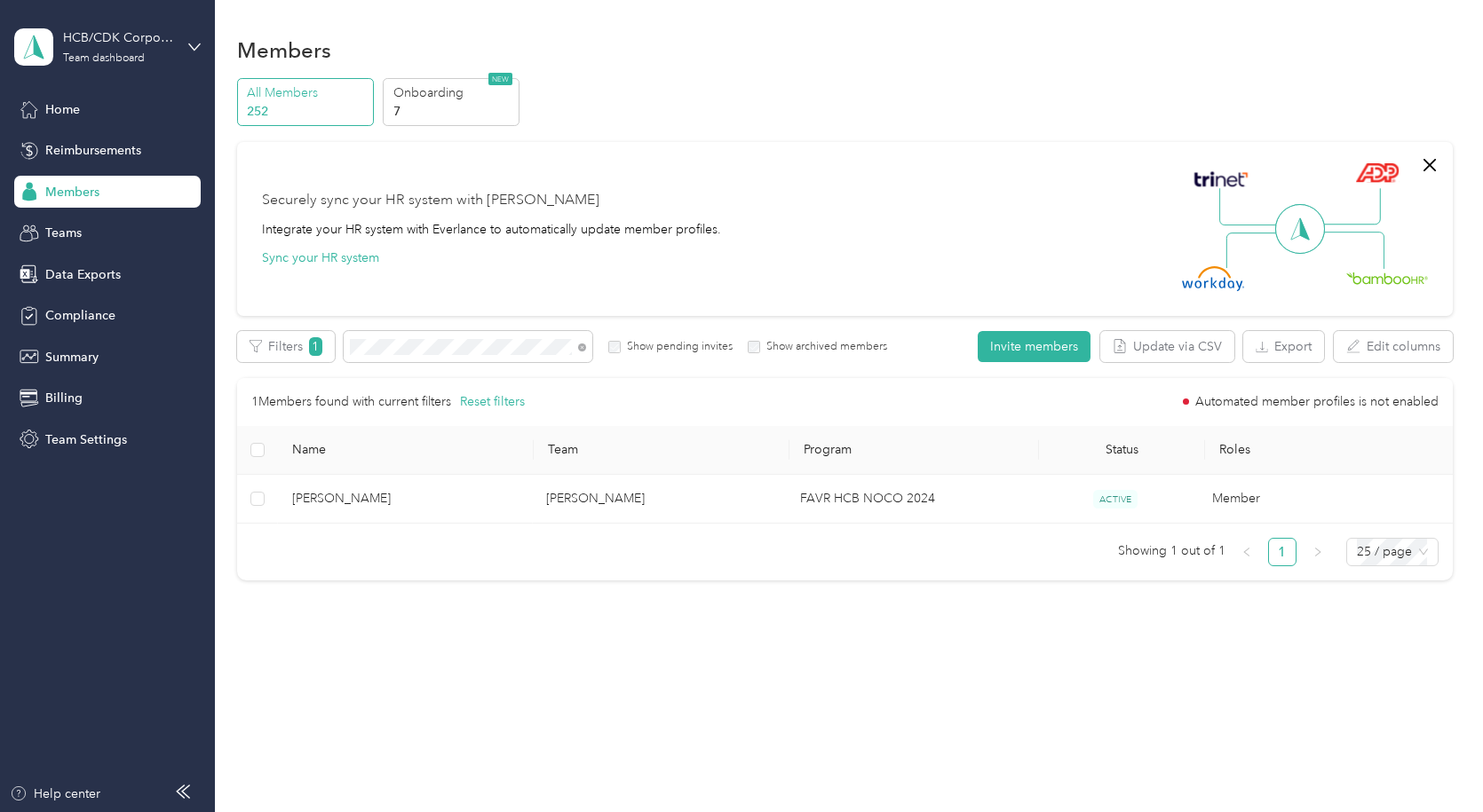
click at [582, 343] on span at bounding box center [583, 347] width 8 height 15
click at [582, 344] on icon at bounding box center [583, 348] width 8 height 8
